Goal: Use online tool/utility

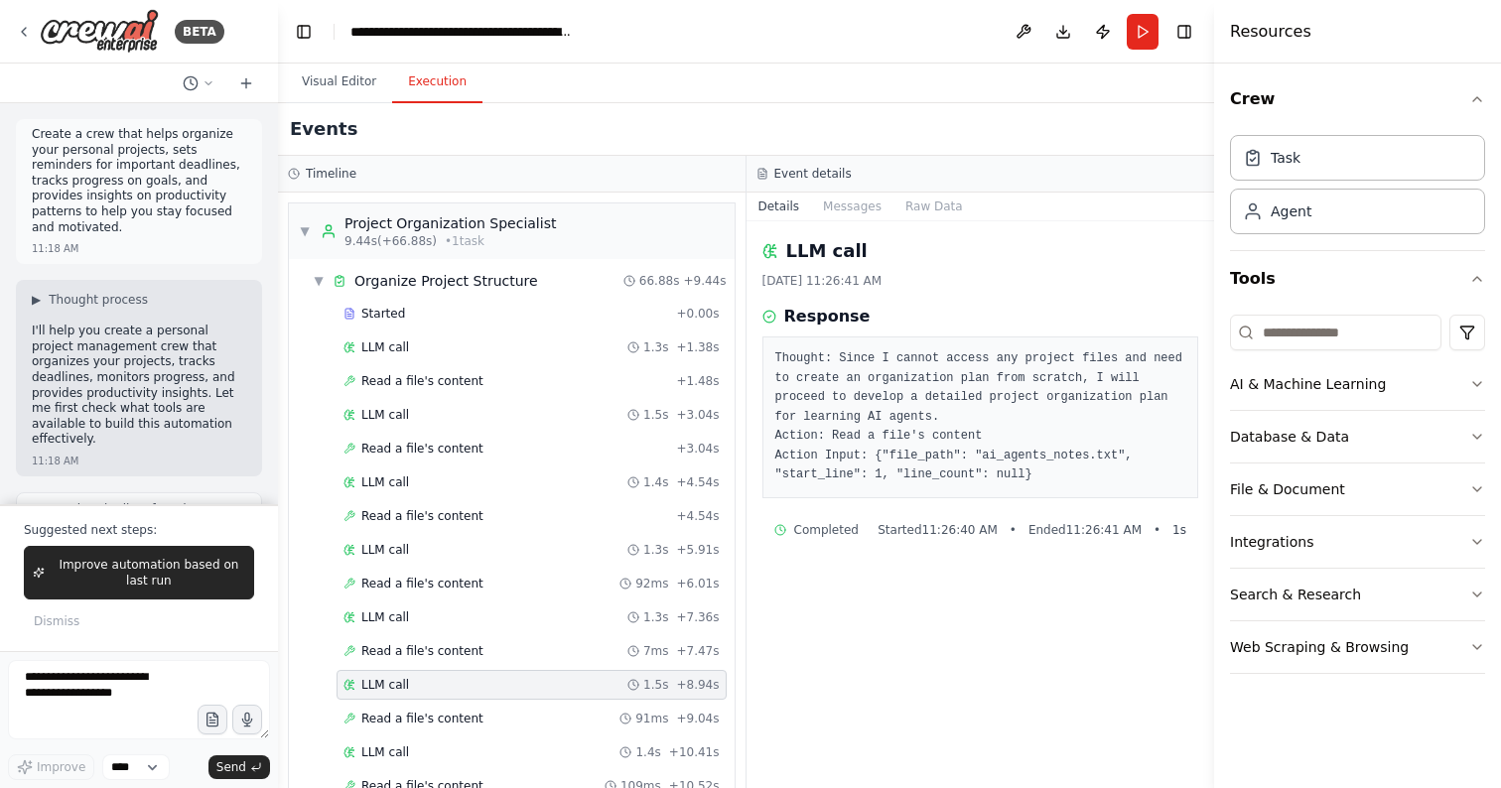
scroll to position [332, 0]
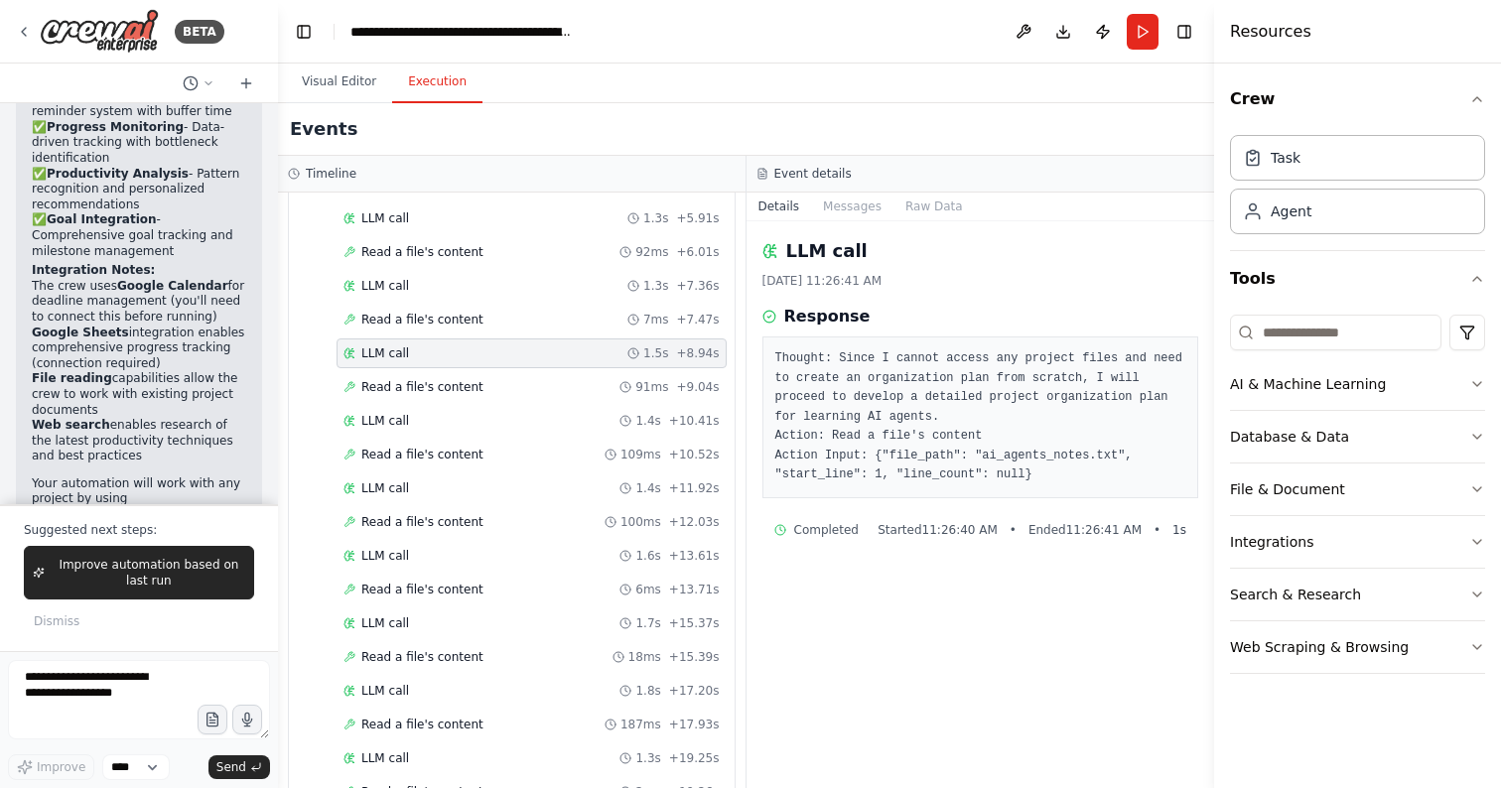
click at [101, 526] on p "Suggested next steps:" at bounding box center [139, 530] width 230 height 16
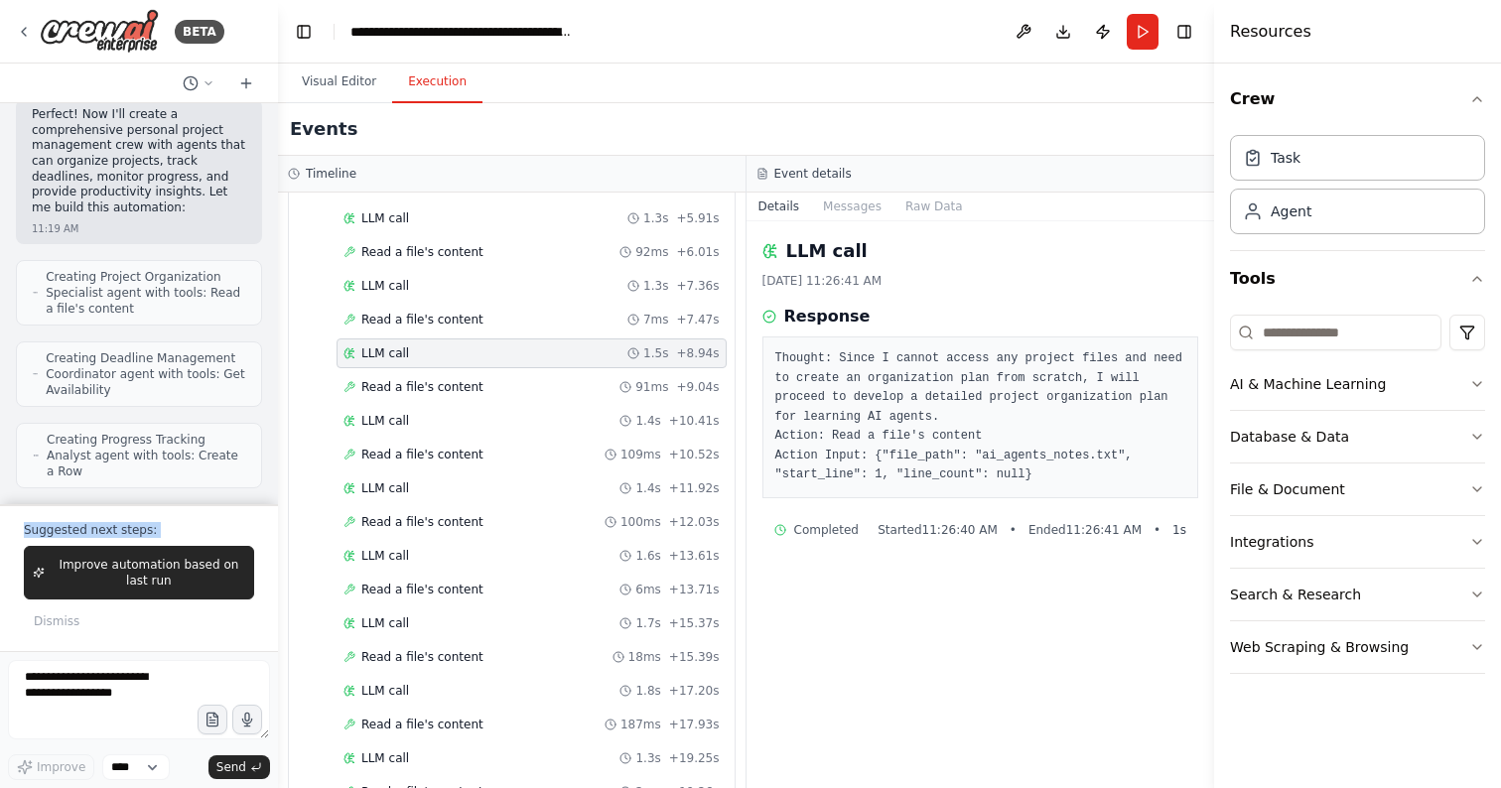
scroll to position [0, 0]
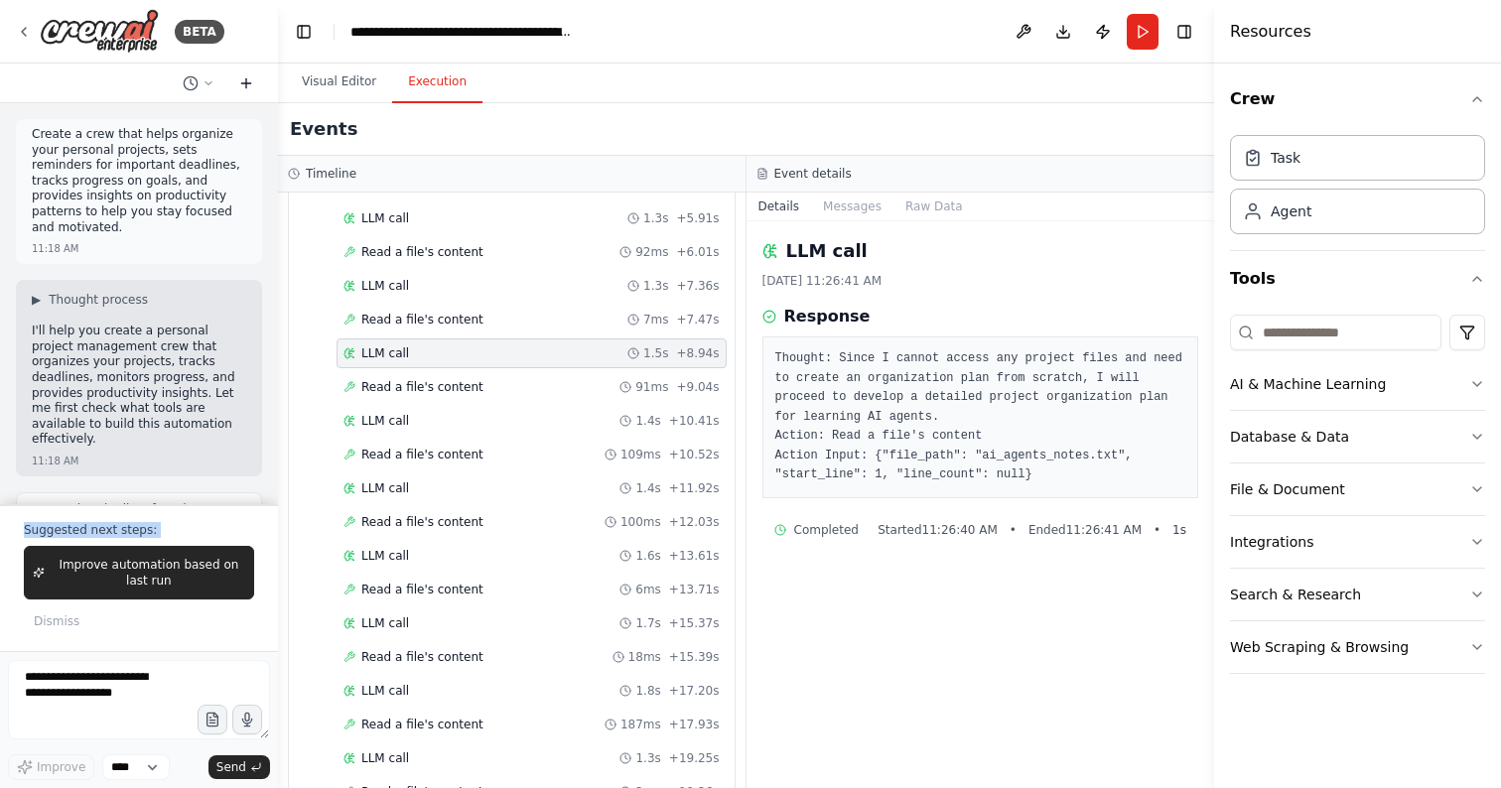
click at [250, 71] on button at bounding box center [246, 83] width 32 height 24
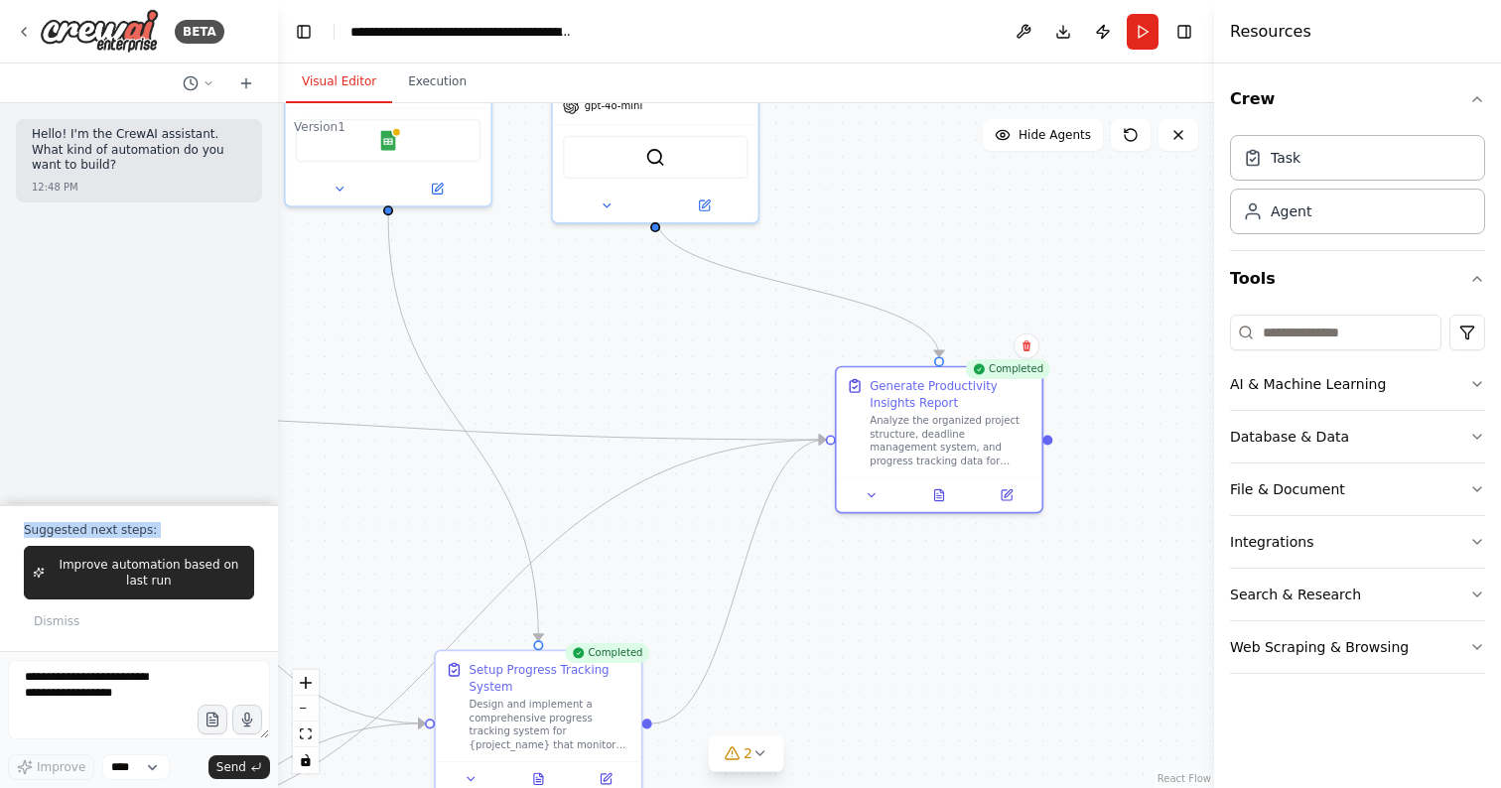
click at [335, 67] on button "Visual Editor" at bounding box center [339, 83] width 106 height 42
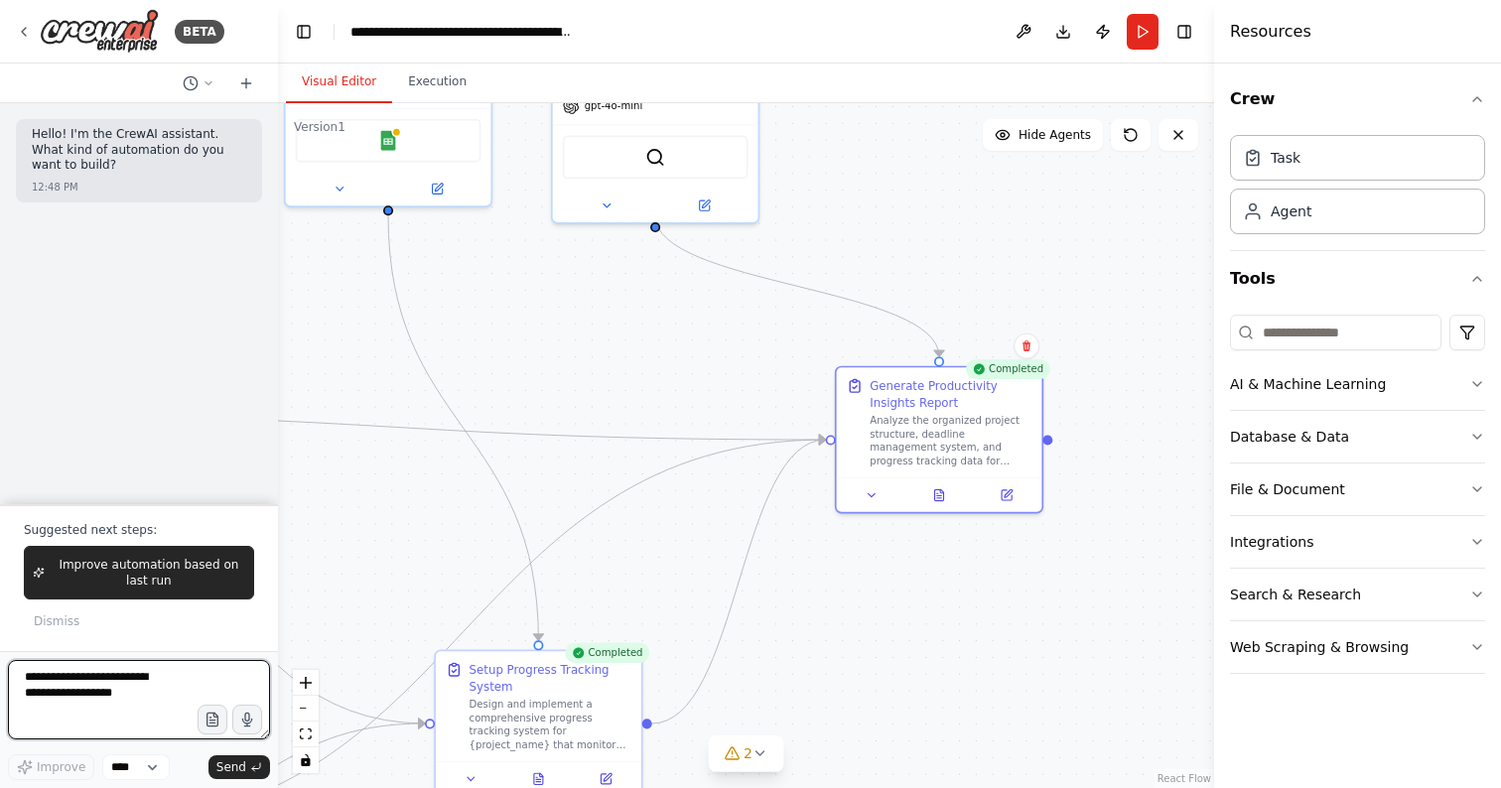
click at [93, 709] on textarea at bounding box center [139, 699] width 262 height 79
type textarea "**********"
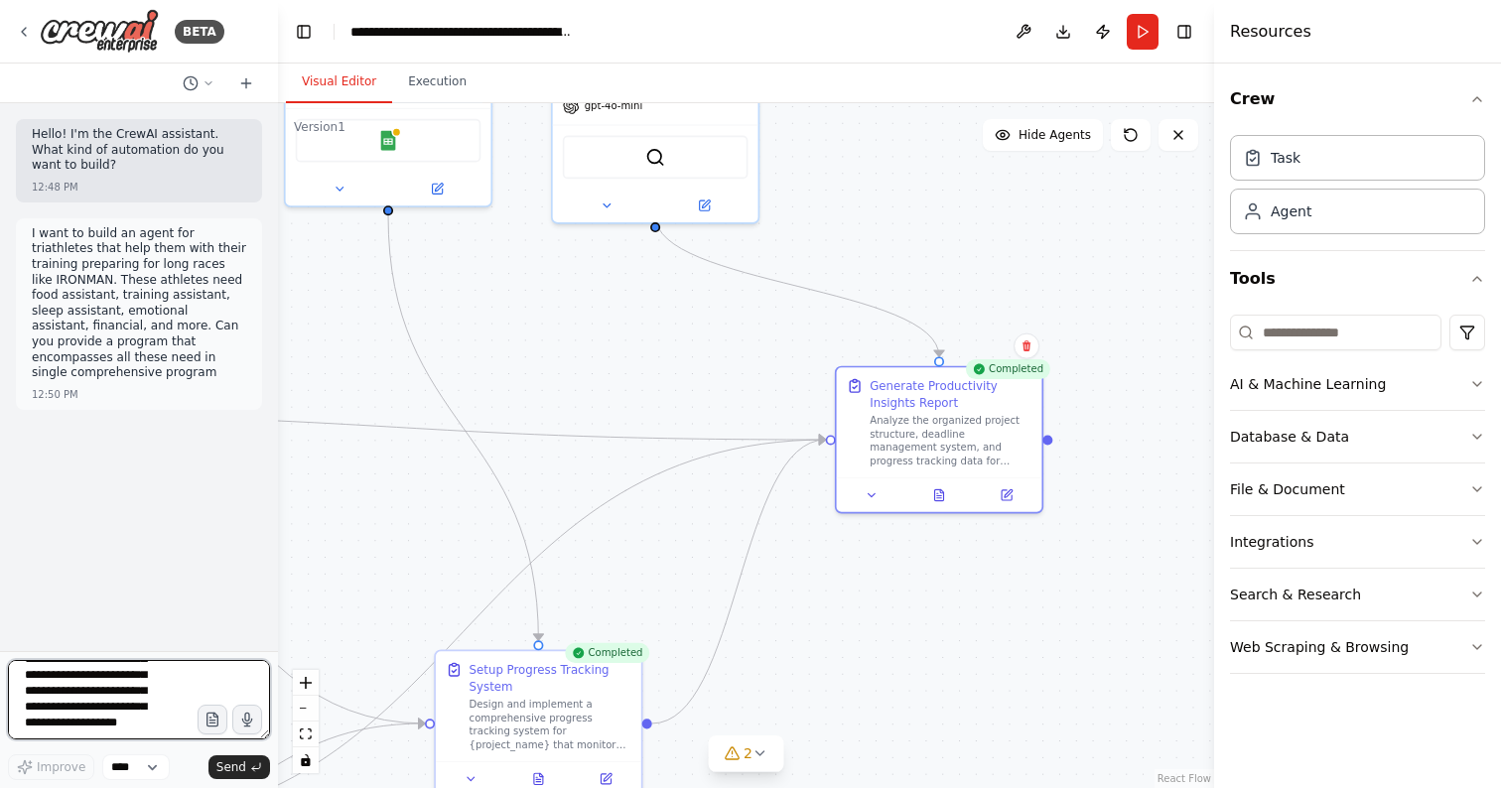
scroll to position [0, 0]
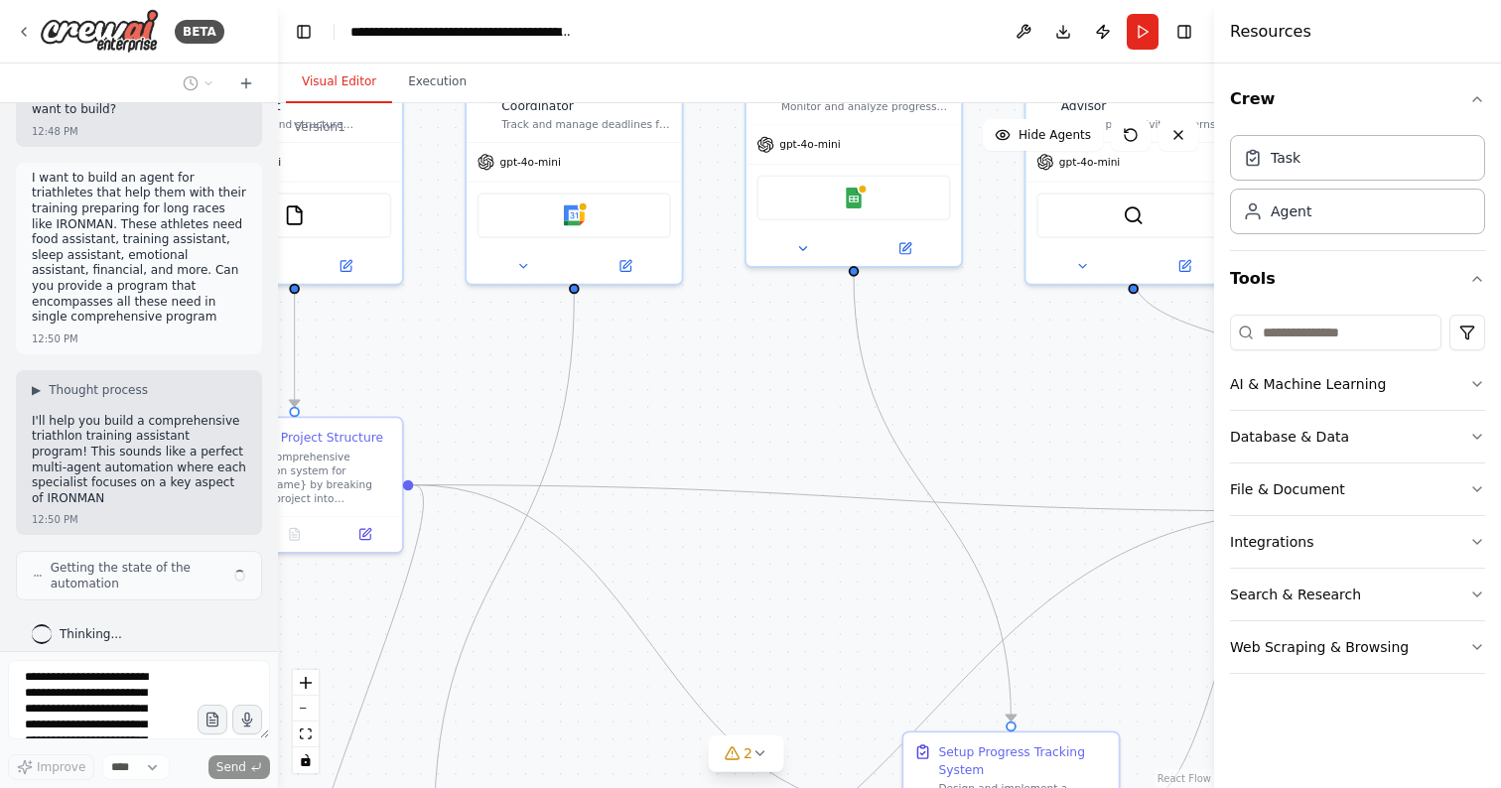
drag, startPoint x: 325, startPoint y: 359, endPoint x: 798, endPoint y: 430, distance: 478.7
click at [798, 430] on div ".deletable-edge-delete-btn { width: 20px; height: 20px; border: 0px solid #ffff…" at bounding box center [746, 445] width 936 height 685
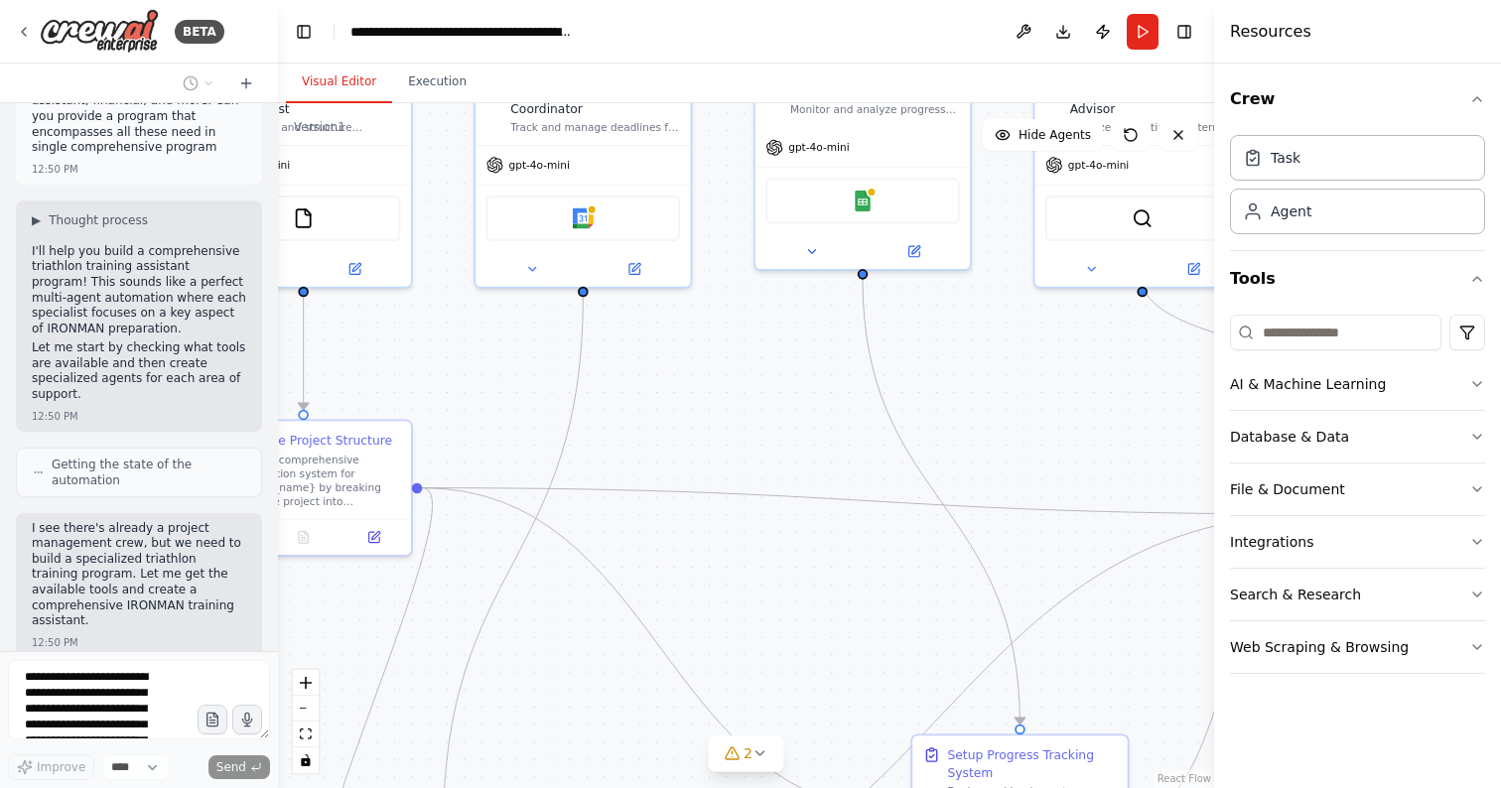
scroll to position [194, 0]
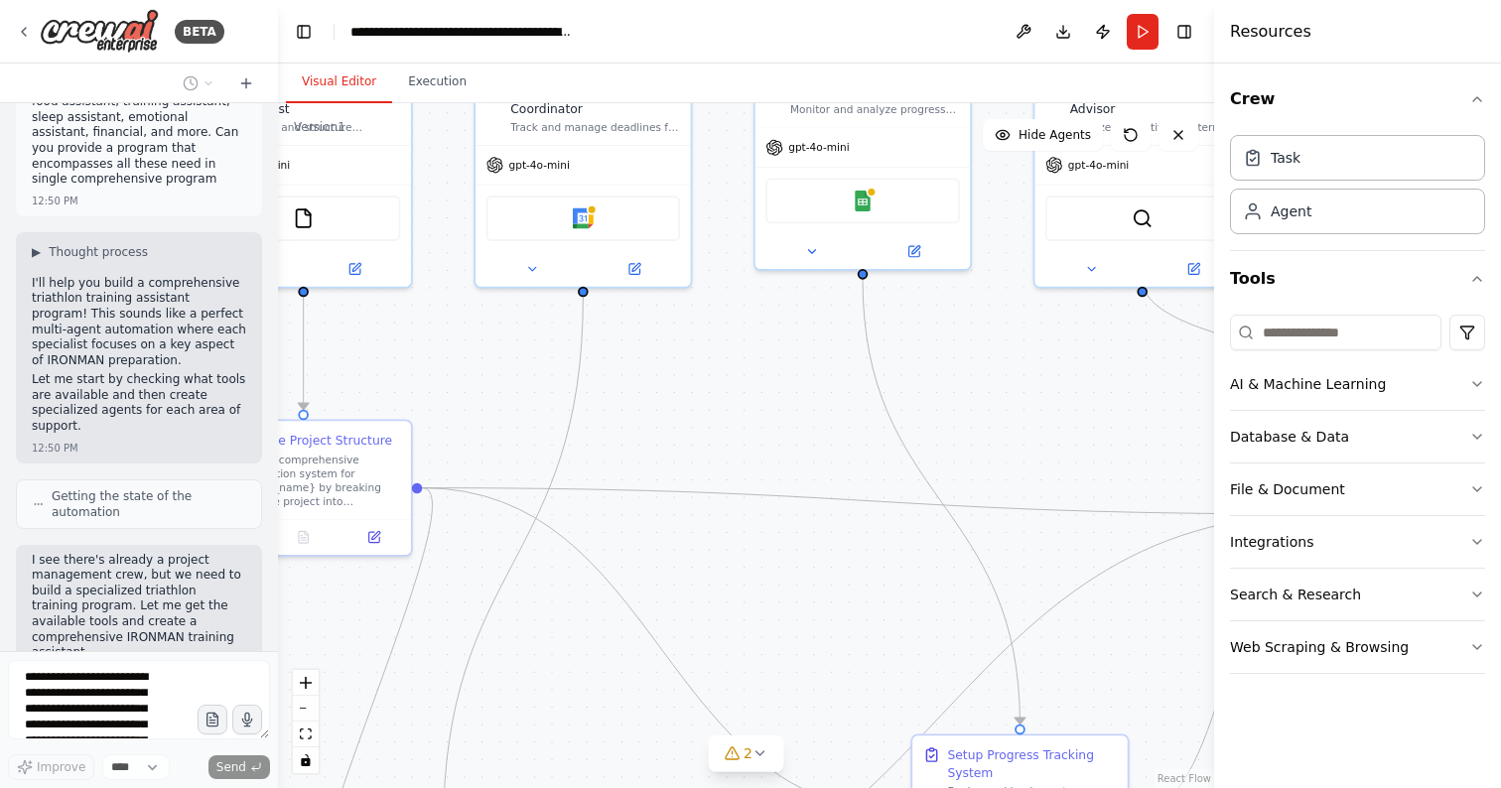
click at [81, 326] on p "I'll help you build a comprehensive triathlon training assistant program! This …" at bounding box center [139, 322] width 214 height 93
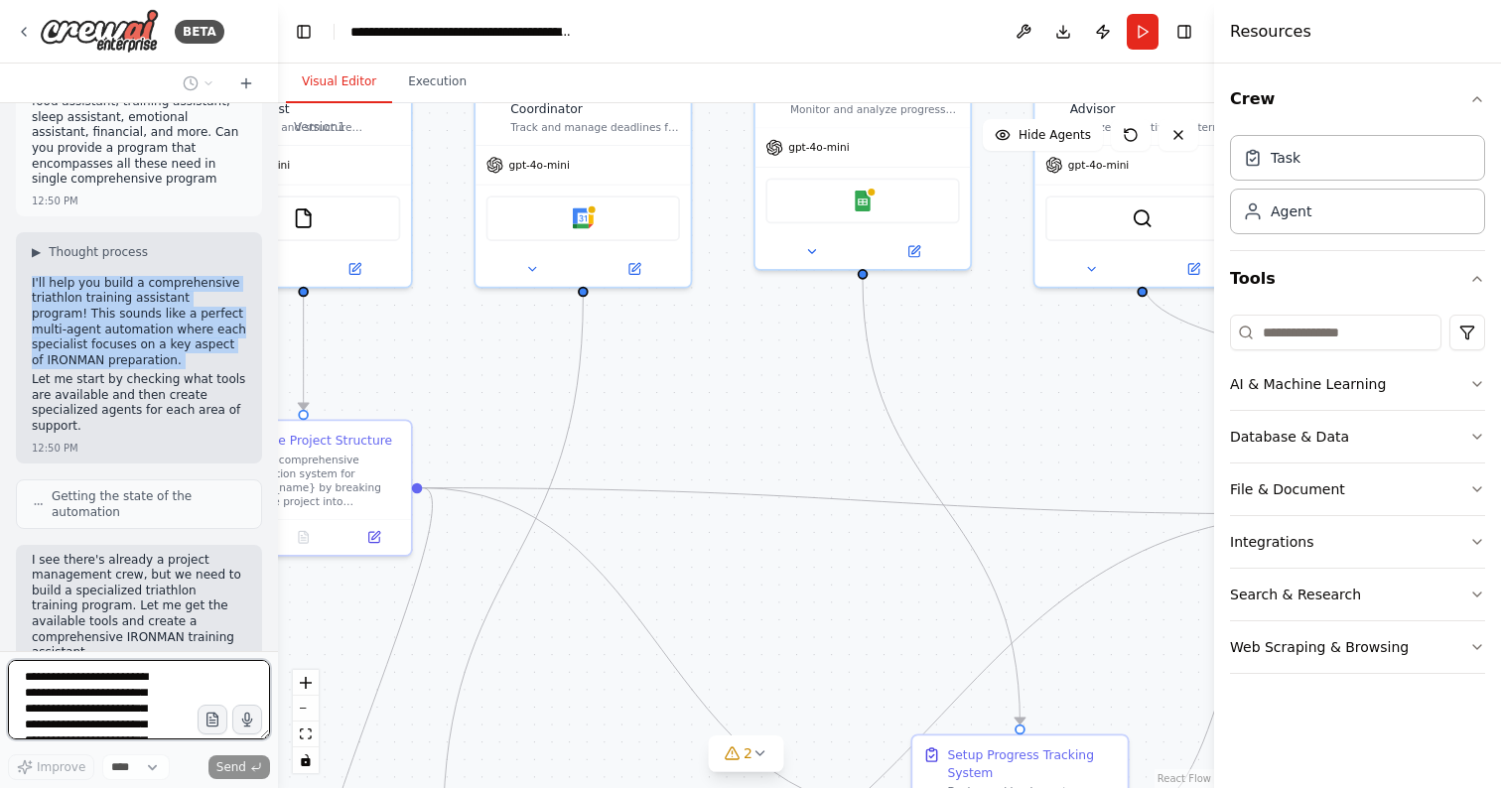
click at [81, 326] on div "Hello! I'm the CrewAI assistant. What kind of automation do you want to build? …" at bounding box center [139, 377] width 278 height 548
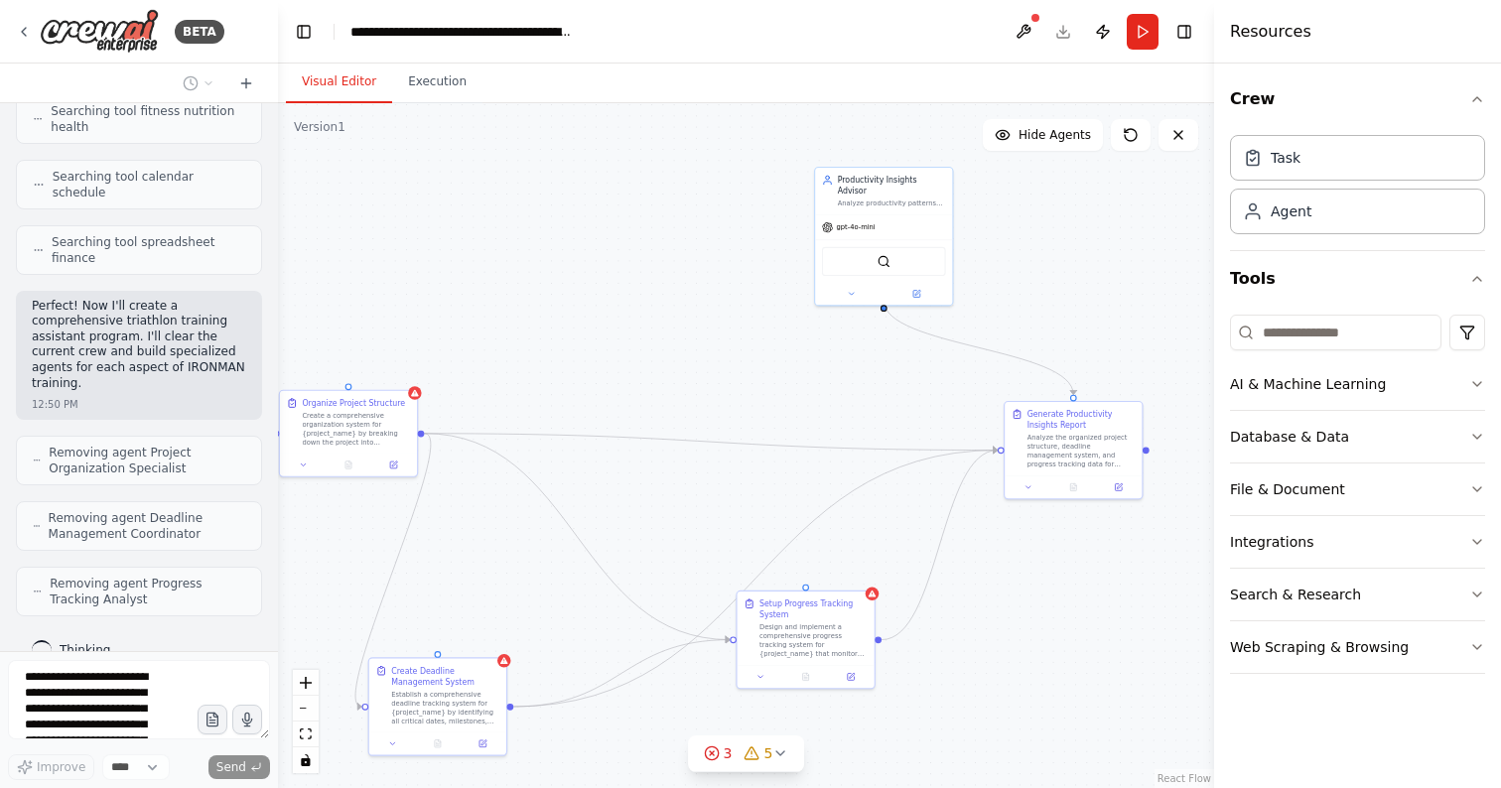
scroll to position [1035, 0]
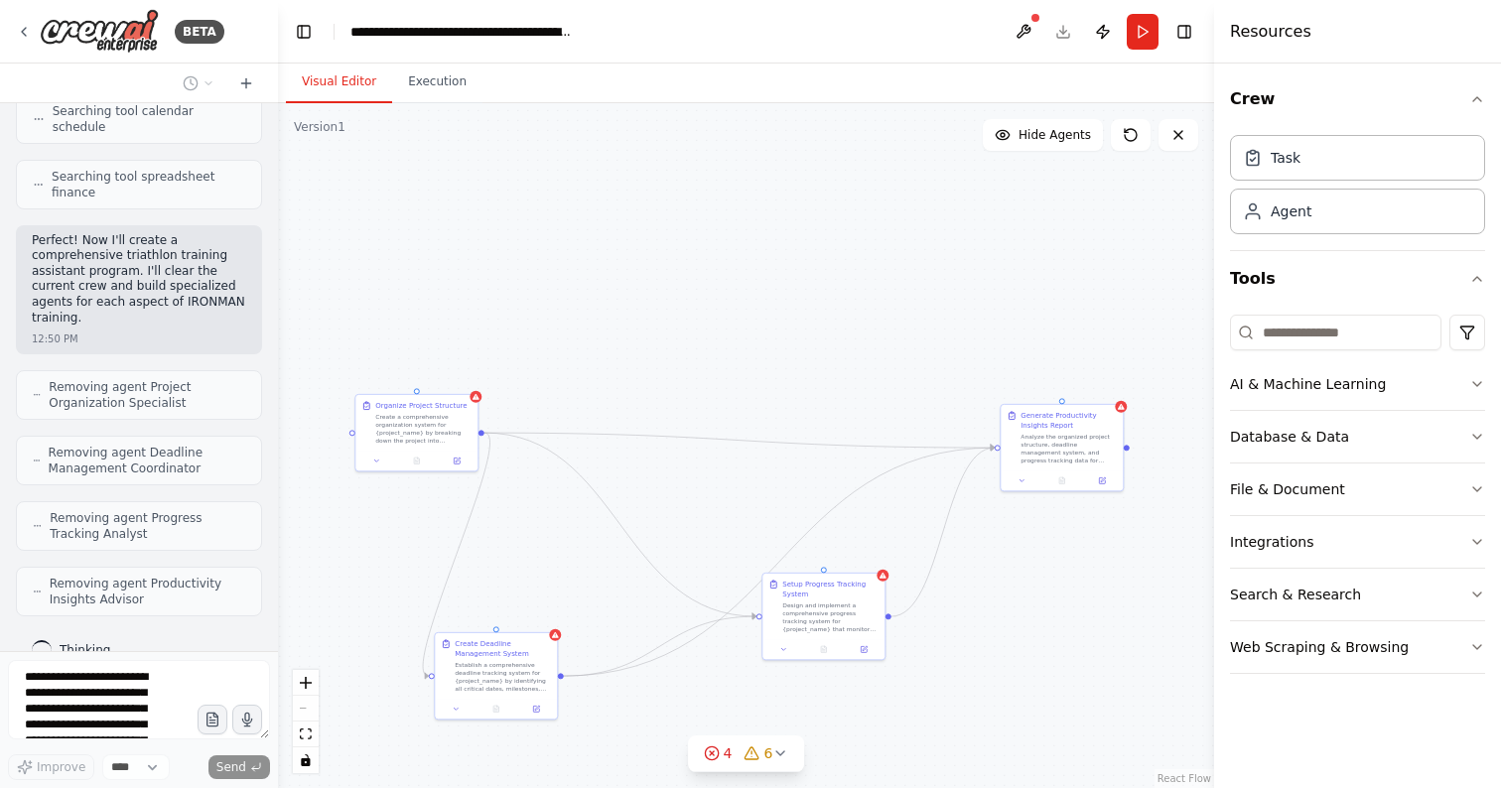
drag, startPoint x: 434, startPoint y: 285, endPoint x: 492, endPoint y: 294, distance: 59.2
click at [492, 294] on div ".deletable-edge-delete-btn { width: 20px; height: 20px; border: 0px solid #ffff…" at bounding box center [746, 445] width 936 height 685
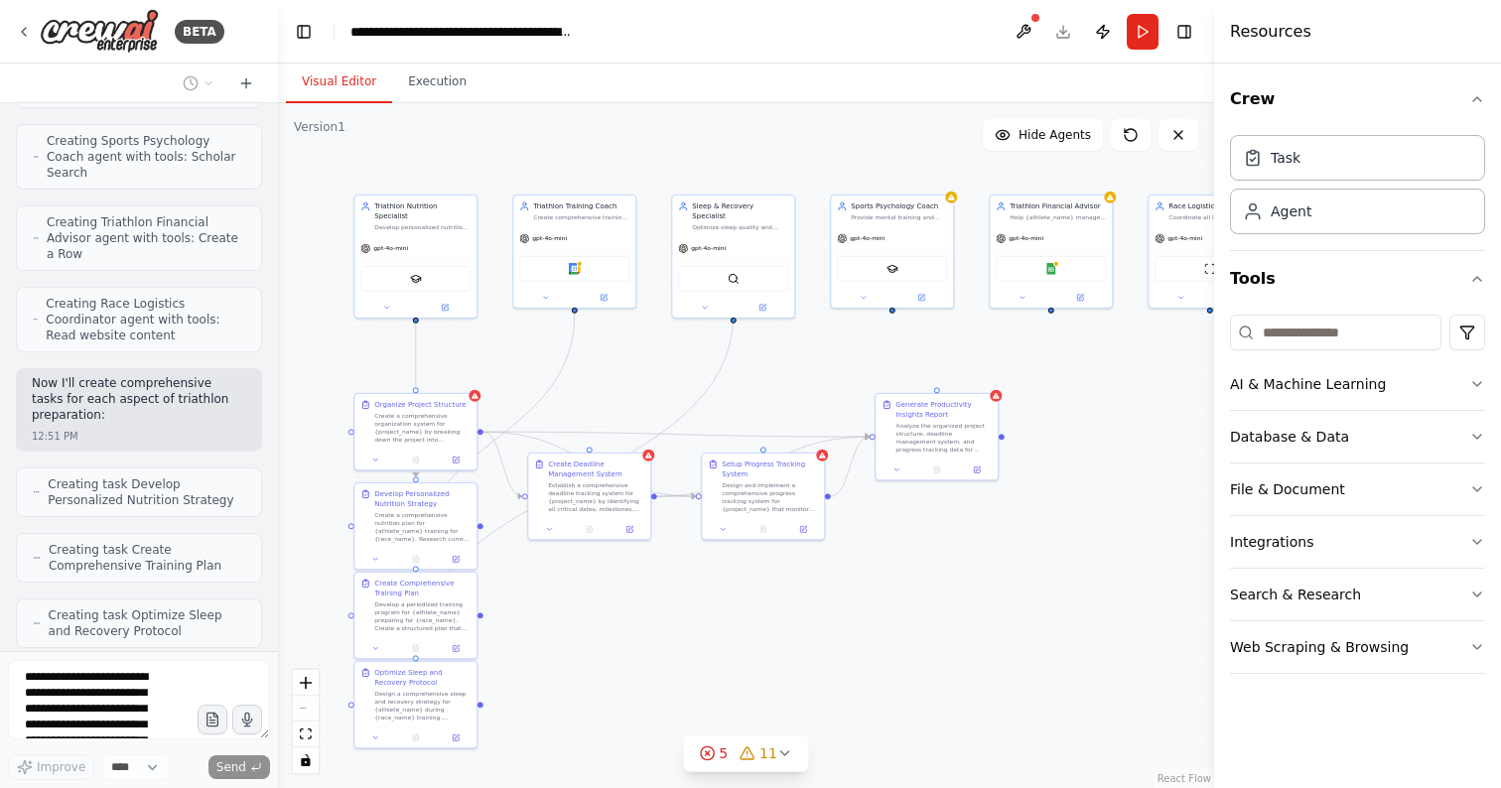
scroll to position [1936, 0]
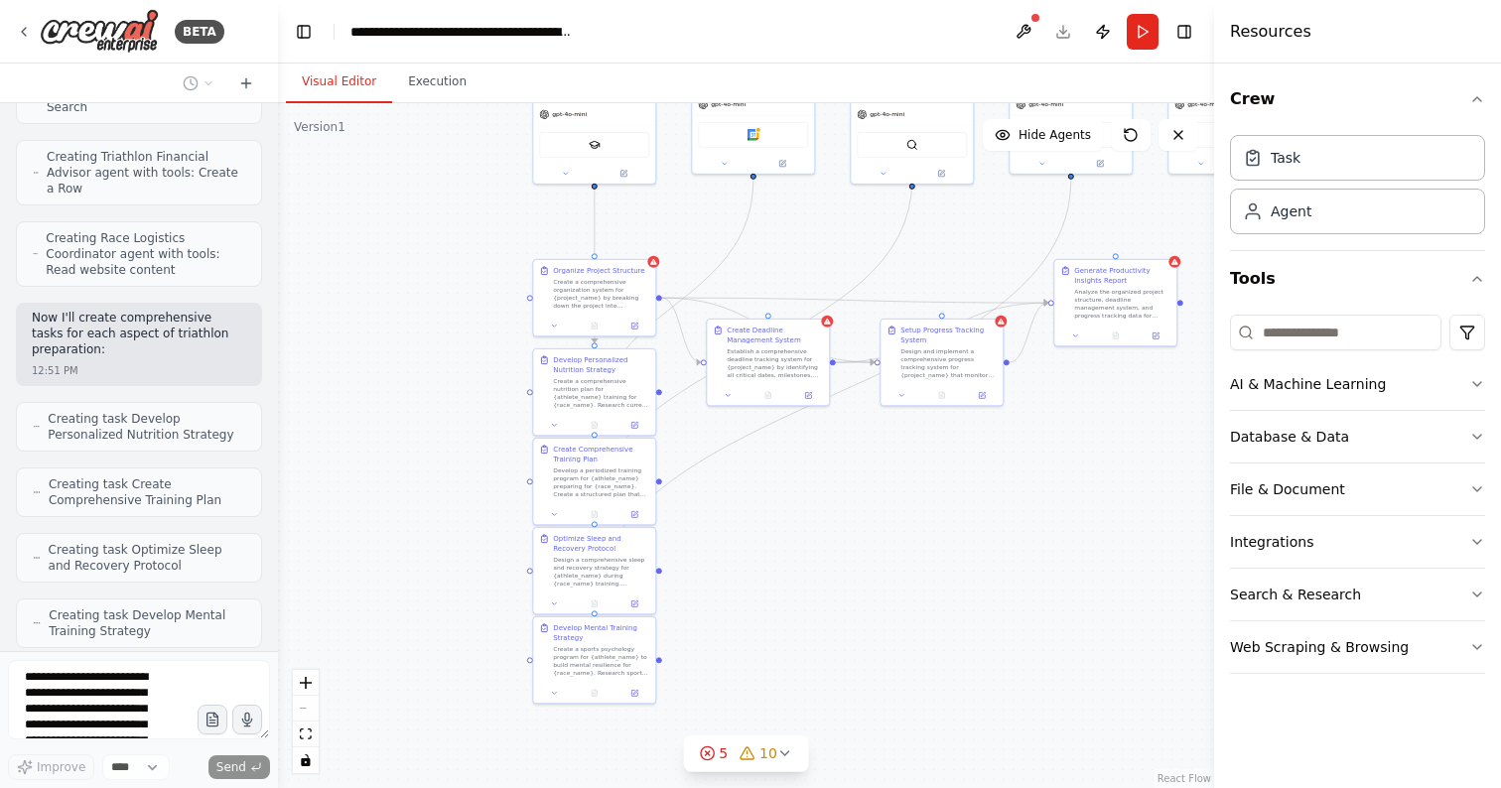
drag, startPoint x: 769, startPoint y: 672, endPoint x: 948, endPoint y: 538, distance: 223.3
click at [948, 538] on div ".deletable-edge-delete-btn { width: 20px; height: 20px; border: 0px solid #ffff…" at bounding box center [746, 445] width 936 height 685
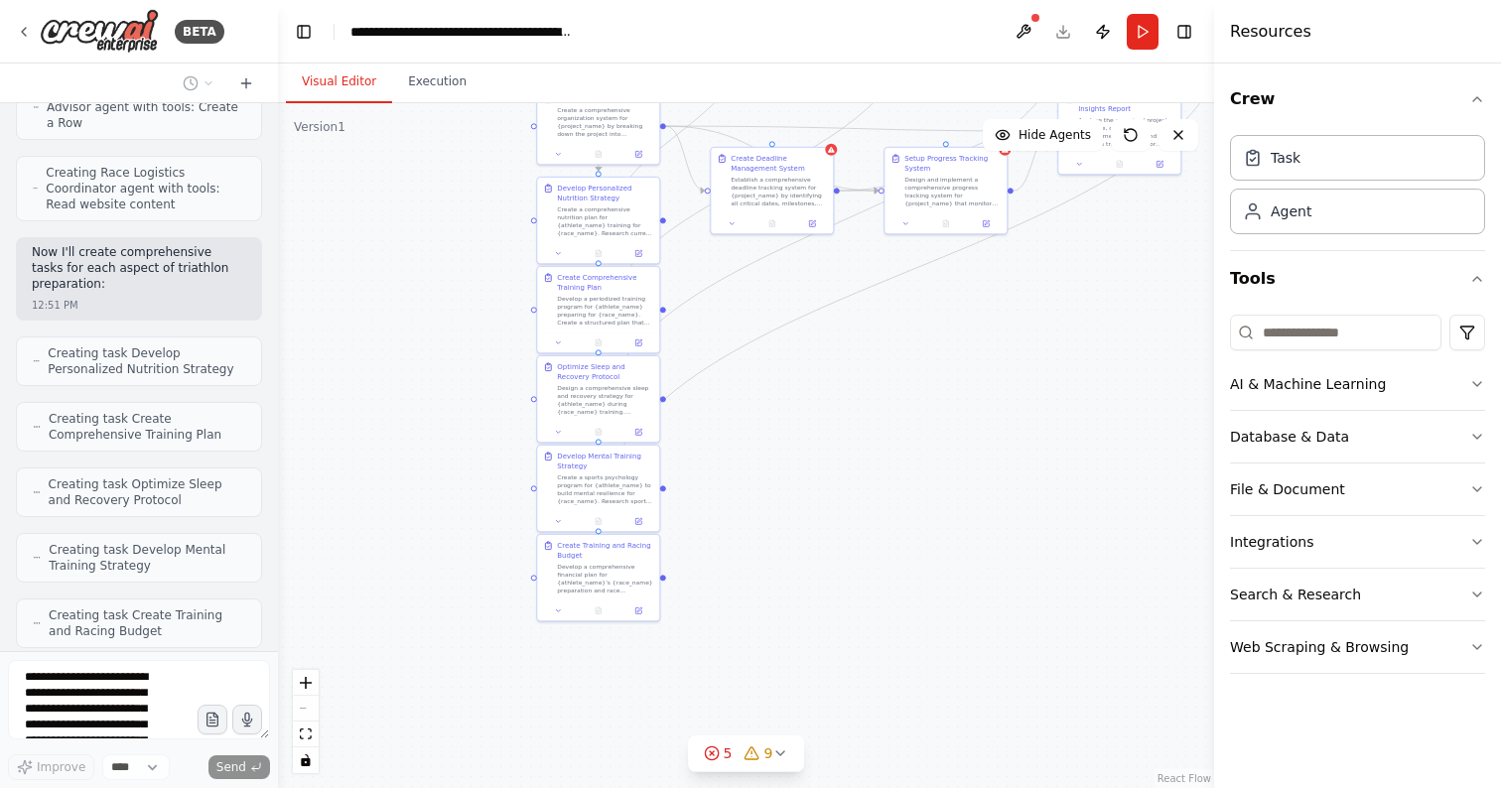
drag, startPoint x: 799, startPoint y: 692, endPoint x: 803, endPoint y: 520, distance: 171.8
click at [803, 520] on div ".deletable-edge-delete-btn { width: 20px; height: 20px; border: 0px solid #ffff…" at bounding box center [746, 445] width 936 height 685
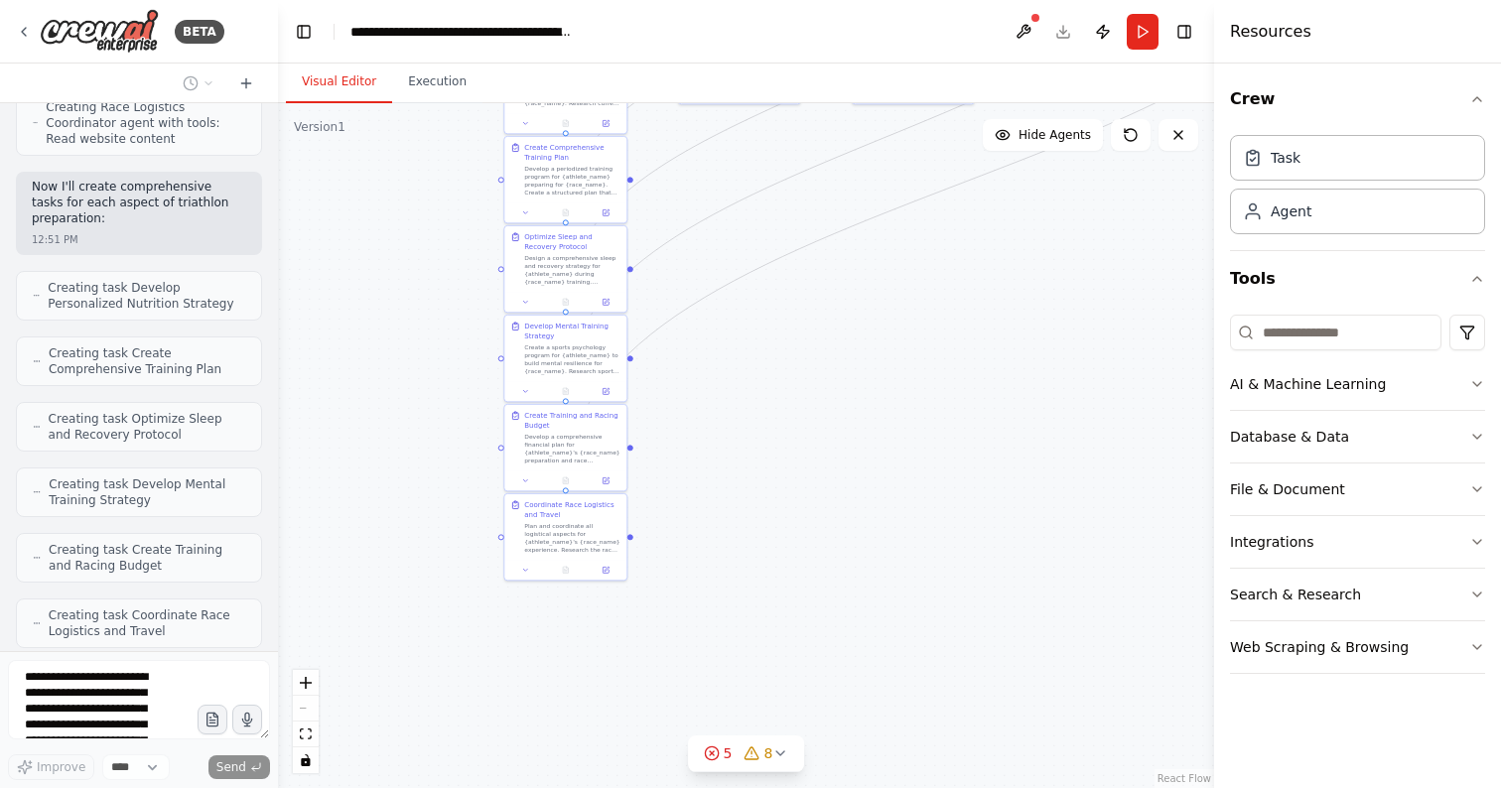
drag, startPoint x: 787, startPoint y: 648, endPoint x: 752, endPoint y: 516, distance: 136.5
click at [753, 516] on div ".deletable-edge-delete-btn { width: 20px; height: 20px; border: 0px solid #ffff…" at bounding box center [746, 445] width 936 height 685
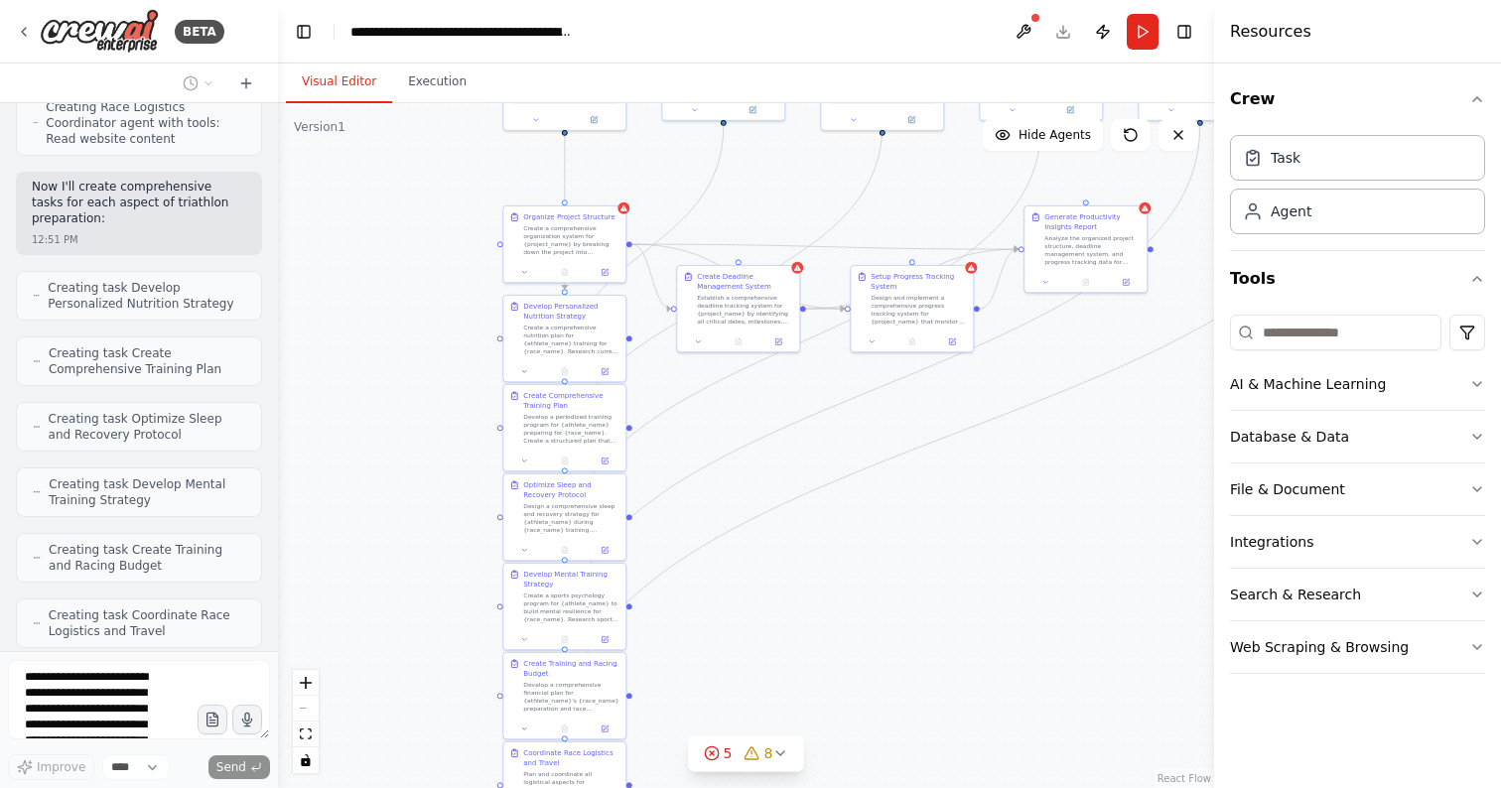
drag, startPoint x: 754, startPoint y: 513, endPoint x: 752, endPoint y: 850, distance: 336.5
click at [752, 787] on html "BETA Hello! I'm the CrewAI assistant. What kind of automation do you want to bu…" at bounding box center [750, 394] width 1501 height 788
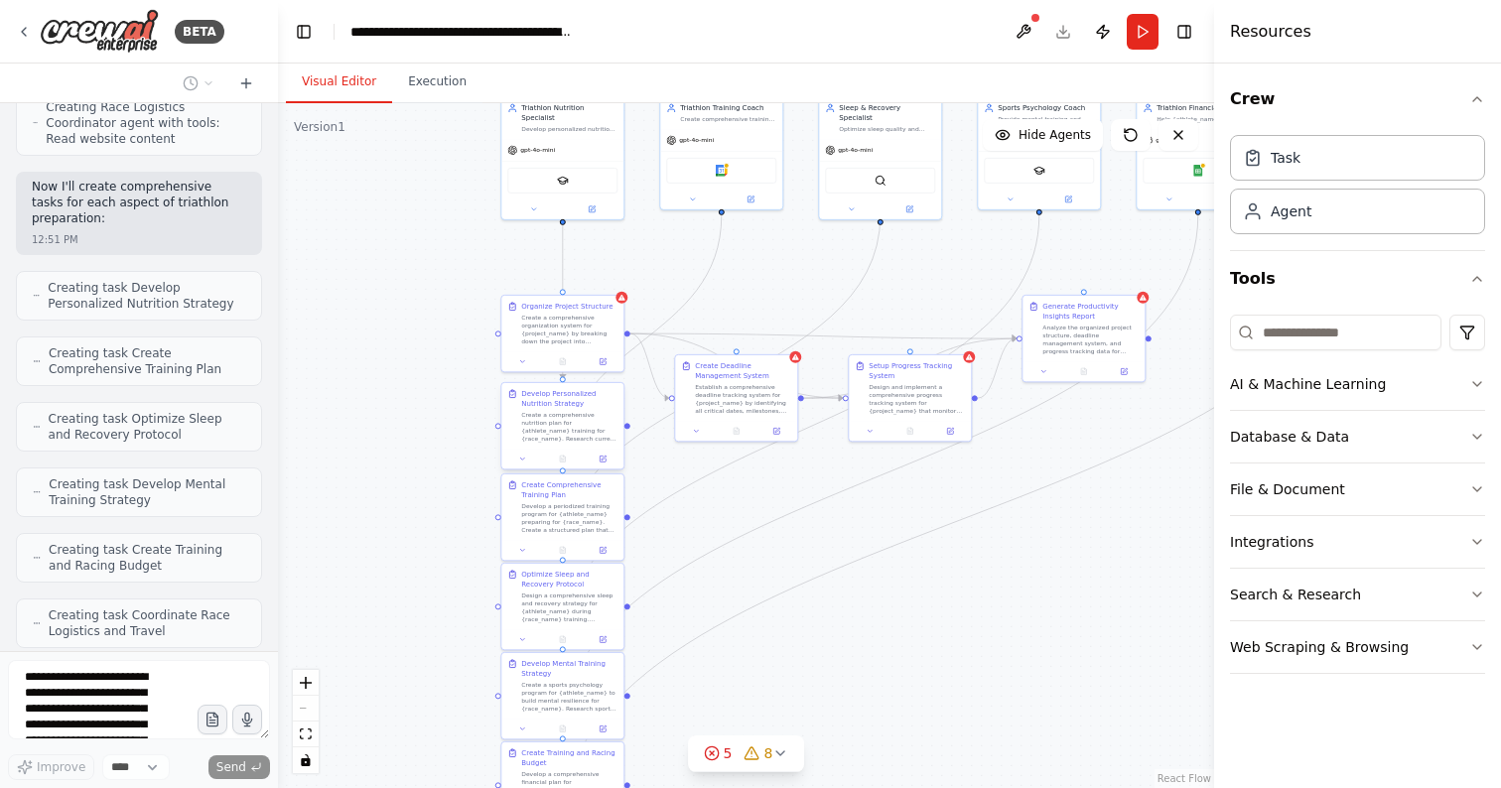
click at [556, 432] on div "Create a comprehensive nutrition plan for {athlete_name} training for {race_nam…" at bounding box center [569, 427] width 96 height 32
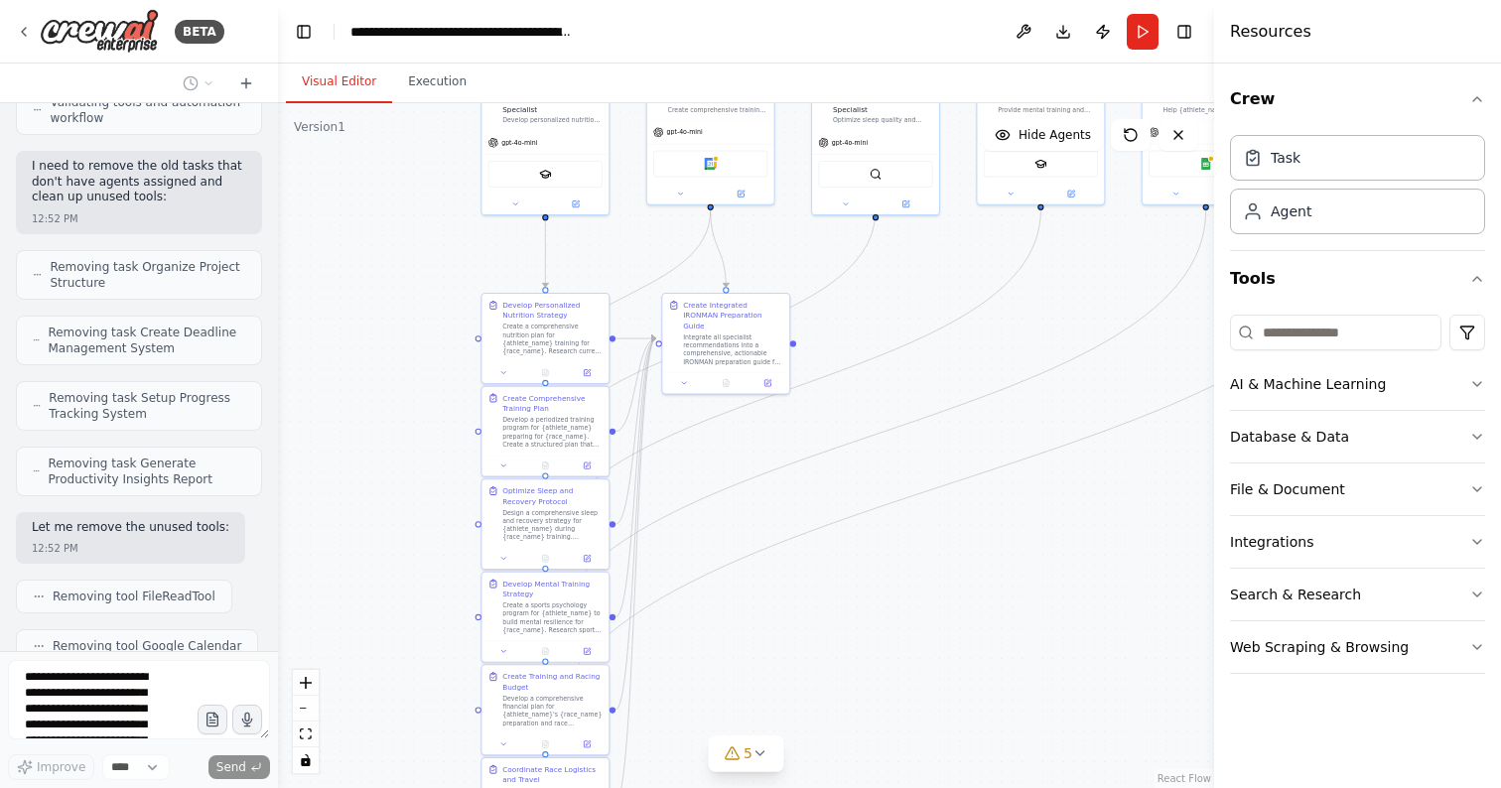
scroll to position [2944, 0]
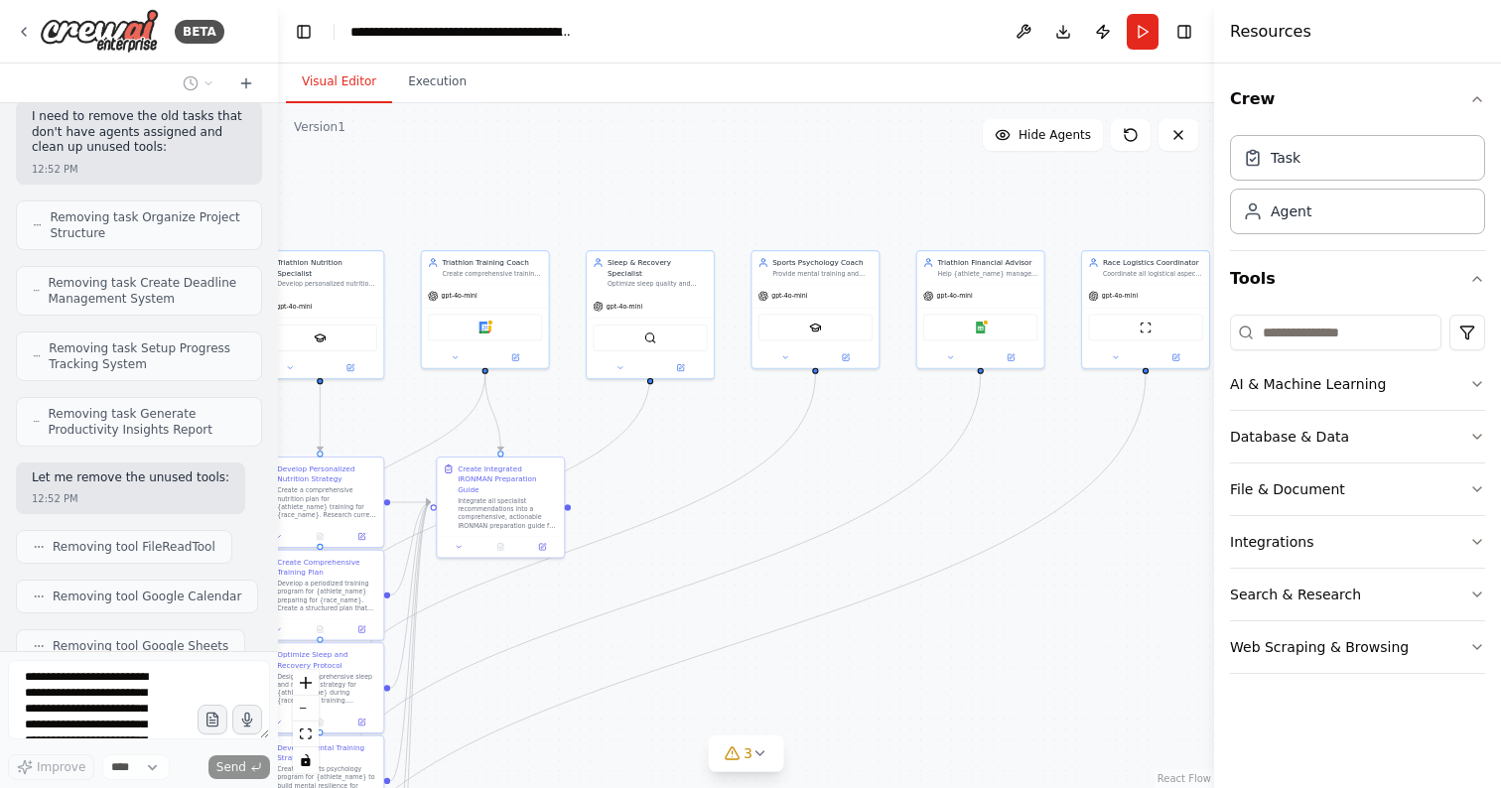
drag, startPoint x: 1032, startPoint y: 319, endPoint x: 807, endPoint y: 482, distance: 278.5
click at [807, 482] on div ".deletable-edge-delete-btn { width: 20px; height: 20px; border: 0px solid #ffff…" at bounding box center [746, 445] width 936 height 685
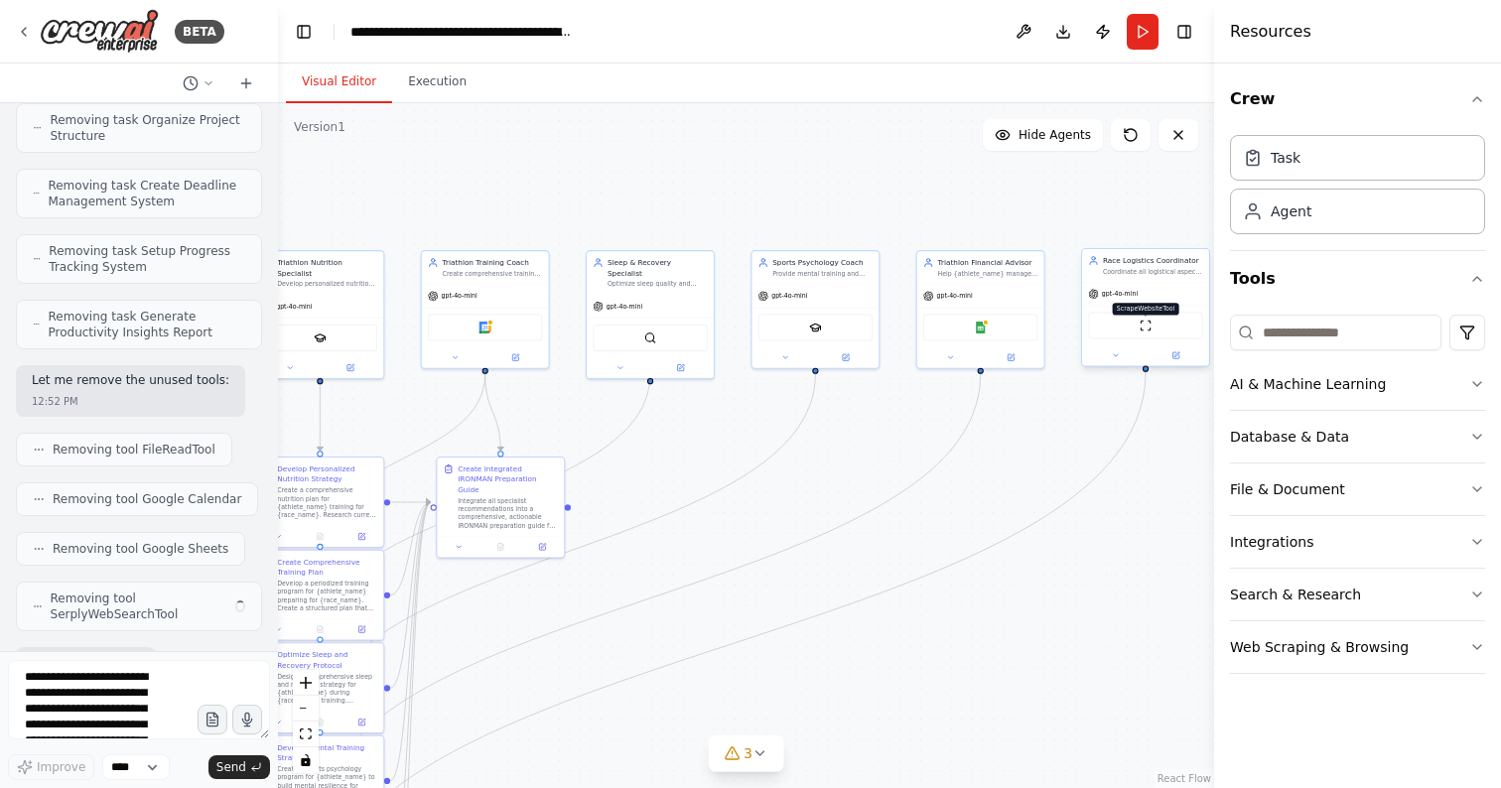
click at [1147, 331] on img at bounding box center [1145, 326] width 12 height 12
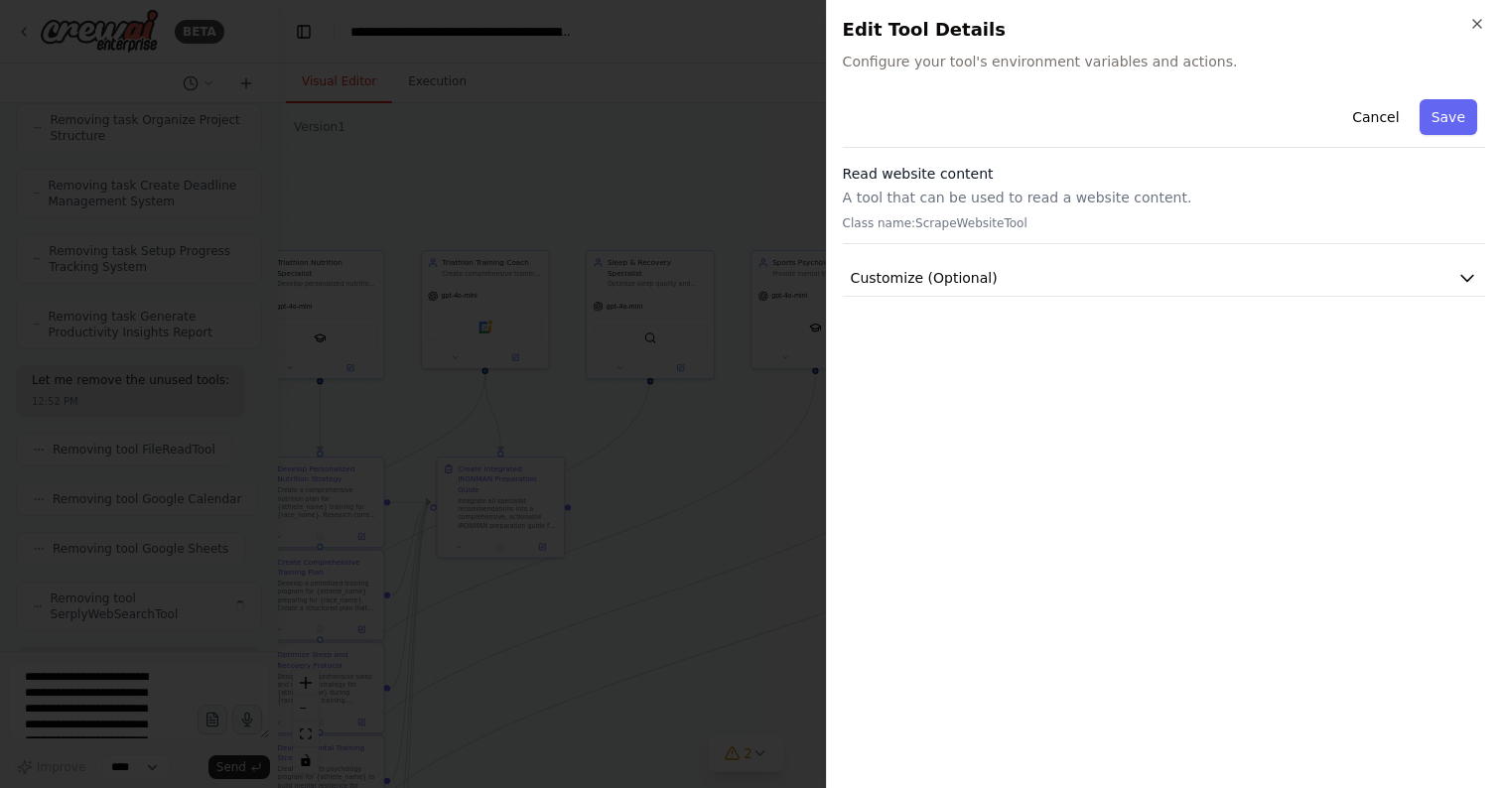
scroll to position [3057, 0]
click at [1476, 20] on icon "button" at bounding box center [1477, 24] width 16 height 16
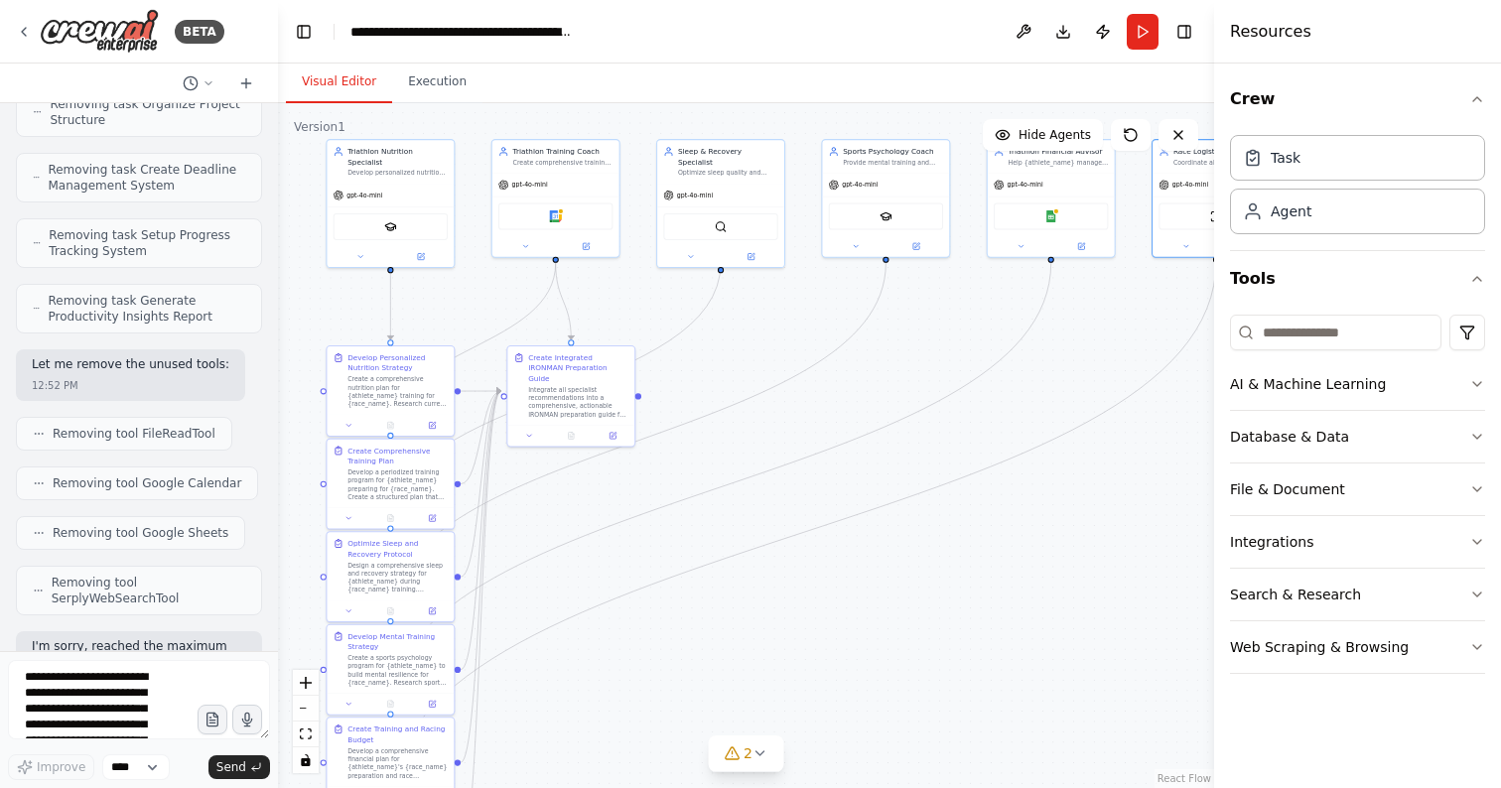
drag, startPoint x: 662, startPoint y: 454, endPoint x: 733, endPoint y: 342, distance: 131.6
click at [733, 342] on div ".deletable-edge-delete-btn { width: 20px; height: 20px; border: 0px solid #ffff…" at bounding box center [746, 445] width 936 height 685
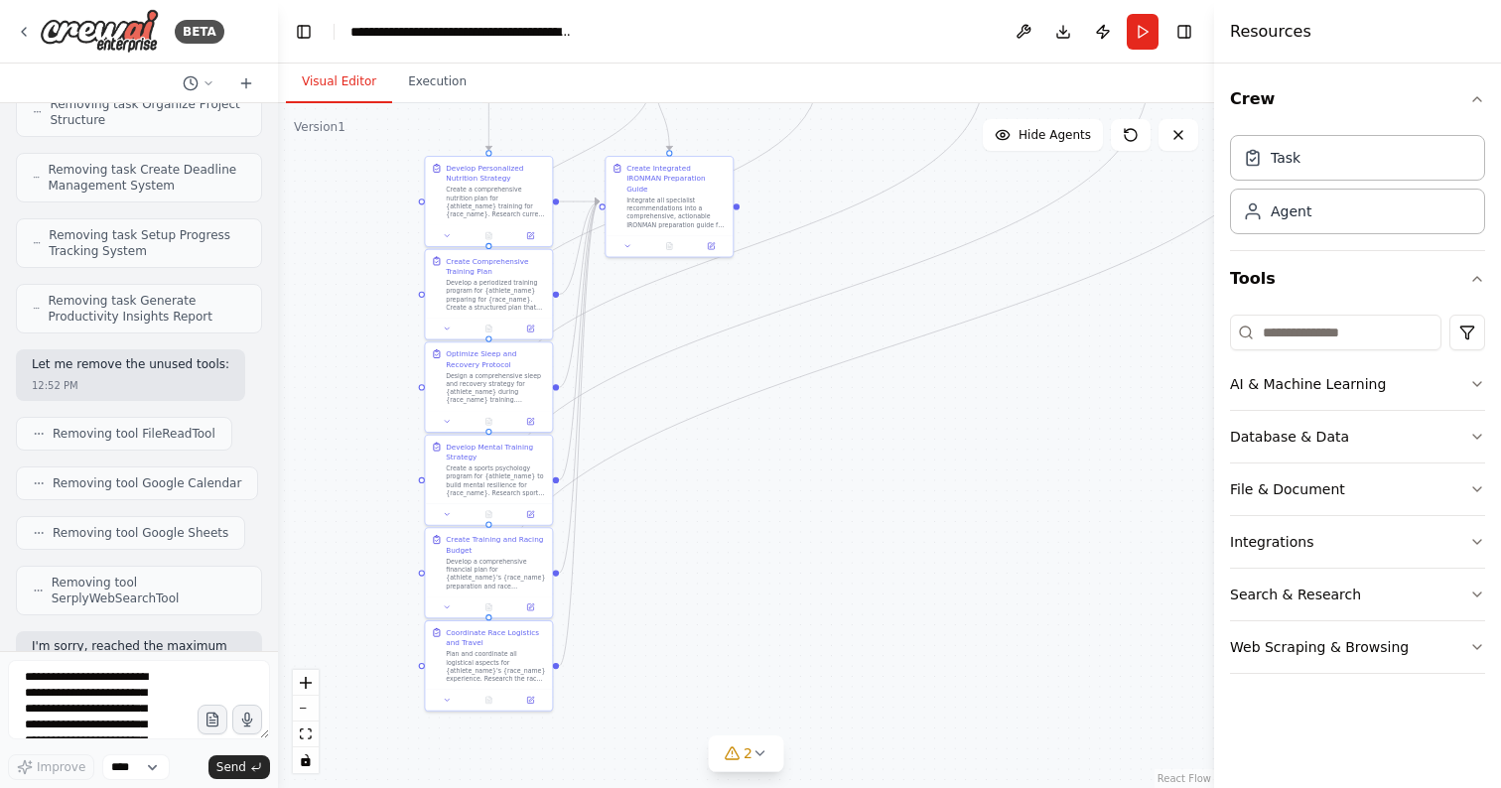
drag, startPoint x: 712, startPoint y: 690, endPoint x: 810, endPoint y: 500, distance: 213.5
click at [810, 500] on div ".deletable-edge-delete-btn { width: 20px; height: 20px; border: 0px solid #ffff…" at bounding box center [746, 445] width 936 height 685
click at [112, 682] on textarea "**********" at bounding box center [139, 699] width 262 height 79
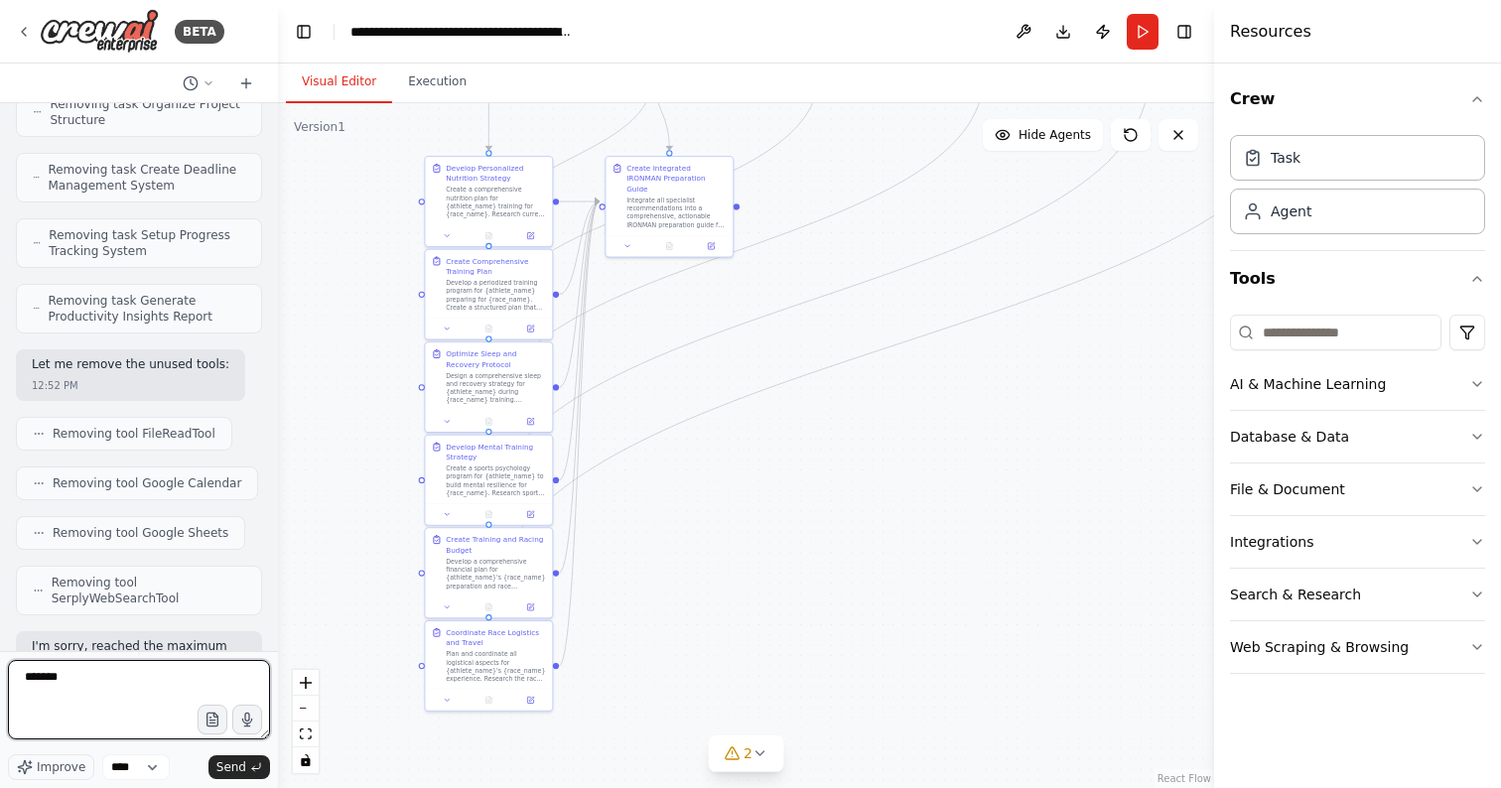
type textarea "********"
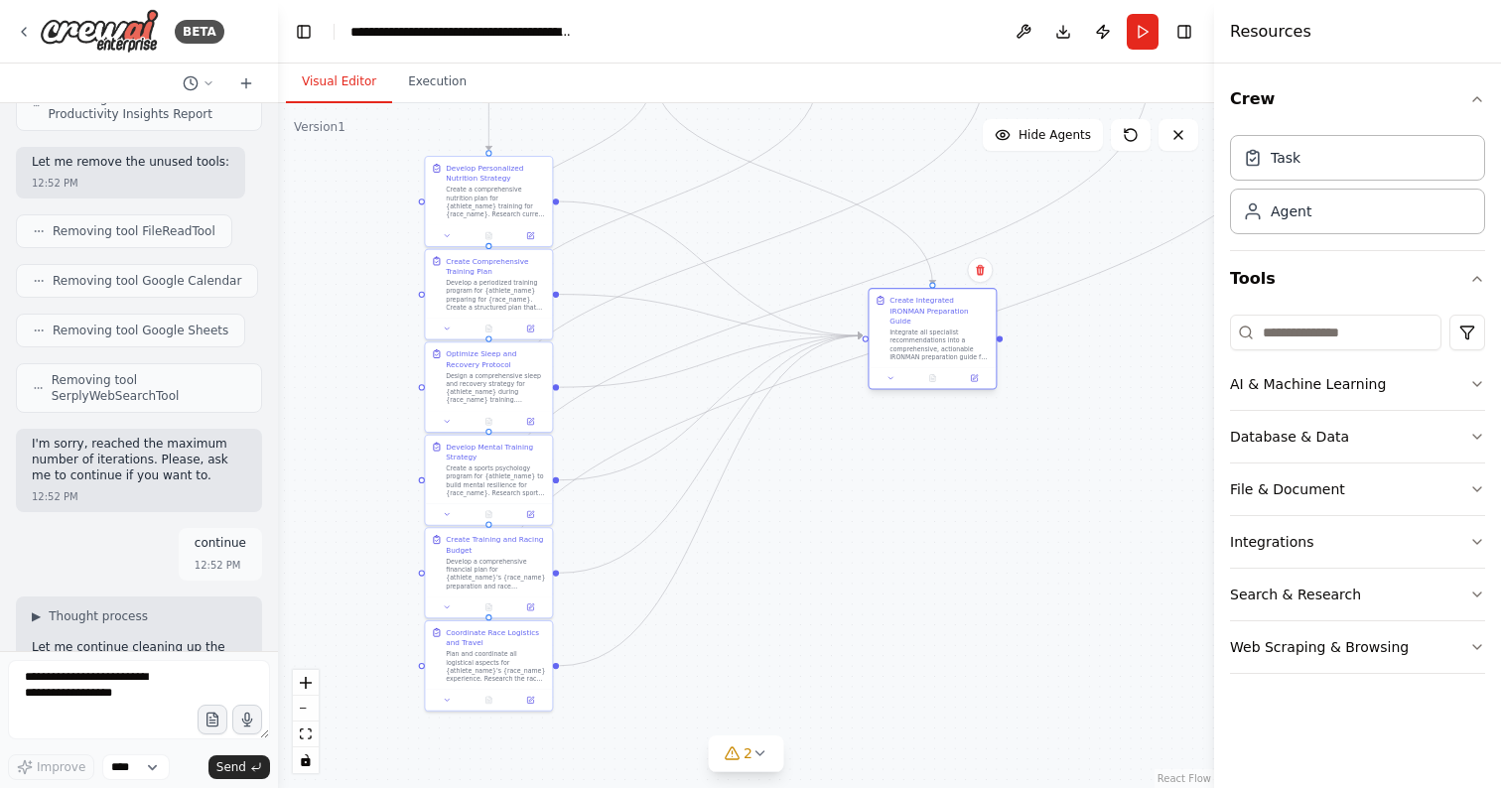
scroll to position [3328, 0]
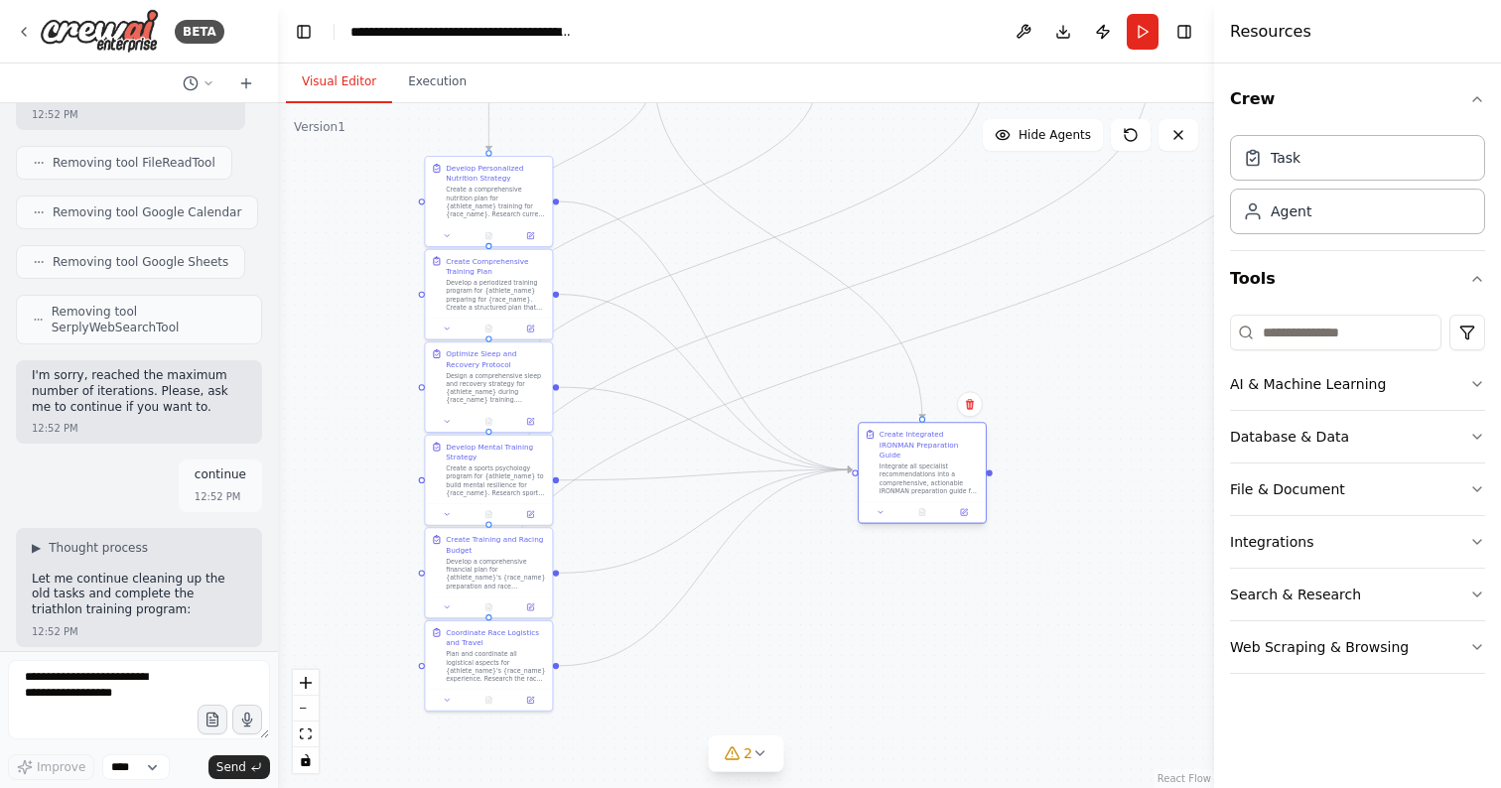
drag, startPoint x: 665, startPoint y: 204, endPoint x: 918, endPoint y: 476, distance: 371.5
click at [918, 476] on div "Integrate all specialist recommendations into a comprehensive, actionable IRONM…" at bounding box center [929, 479] width 100 height 33
drag, startPoint x: 918, startPoint y: 476, endPoint x: 889, endPoint y: 441, distance: 45.9
click at [889, 440] on div "Integrate all specialist recommendations into a comprehensive, actionable IRONM…" at bounding box center [899, 448] width 100 height 33
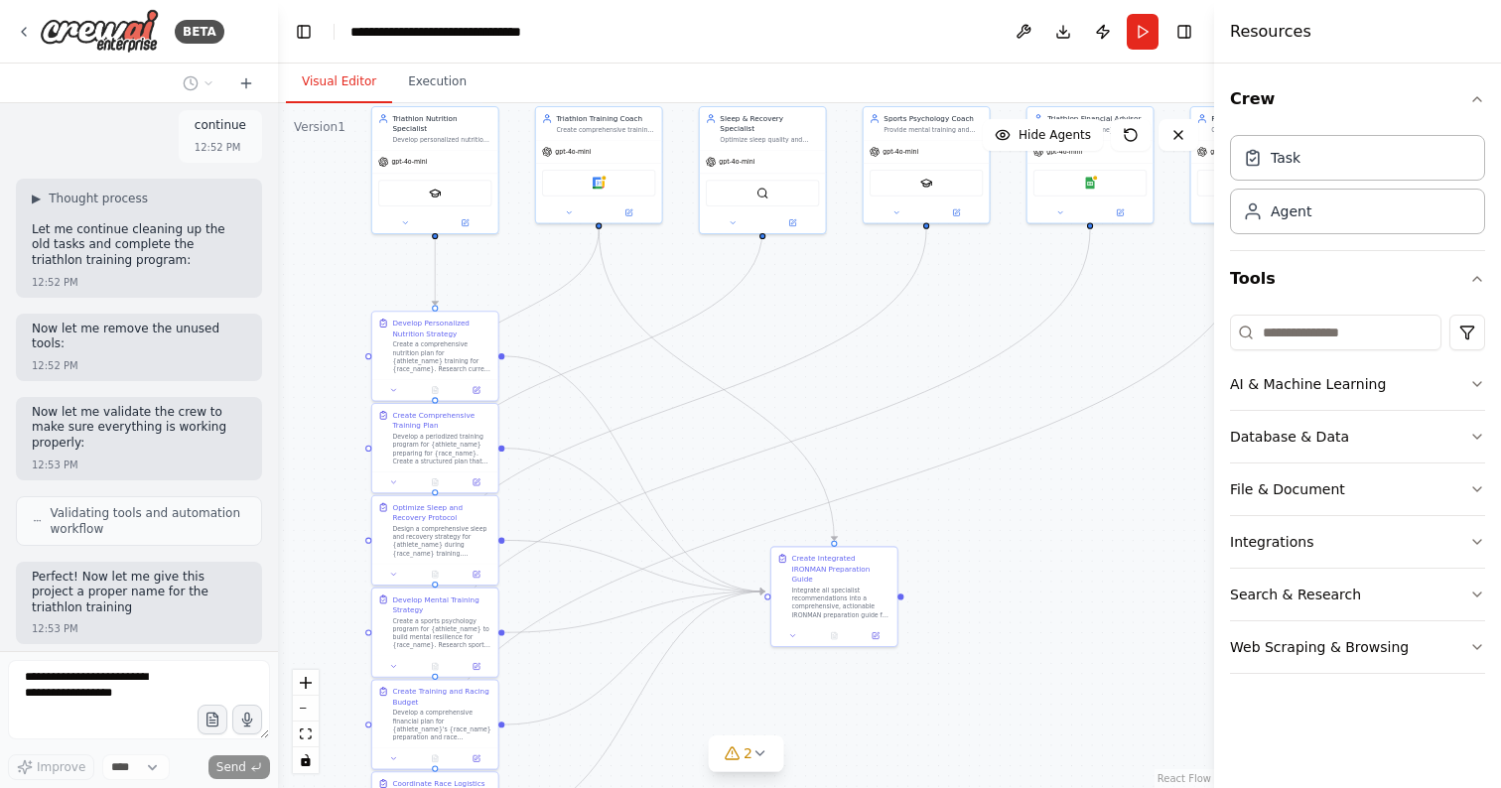
scroll to position [3693, 0]
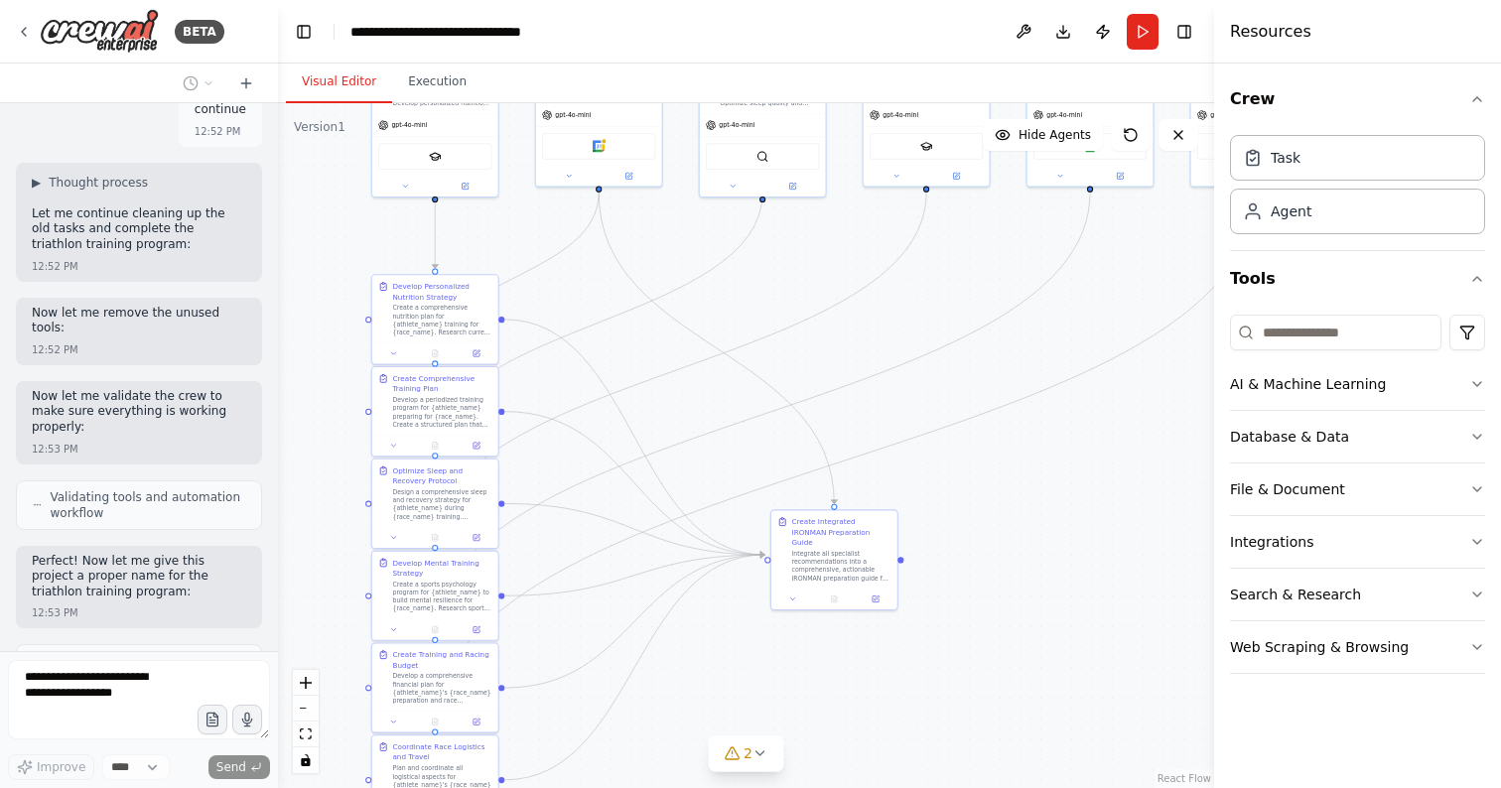
drag, startPoint x: 1071, startPoint y: 422, endPoint x: 1012, endPoint y: 540, distance: 131.8
click at [1012, 539] on div ".deletable-edge-delete-btn { width: 20px; height: 20px; border: 0px solid #ffff…" at bounding box center [746, 445] width 936 height 685
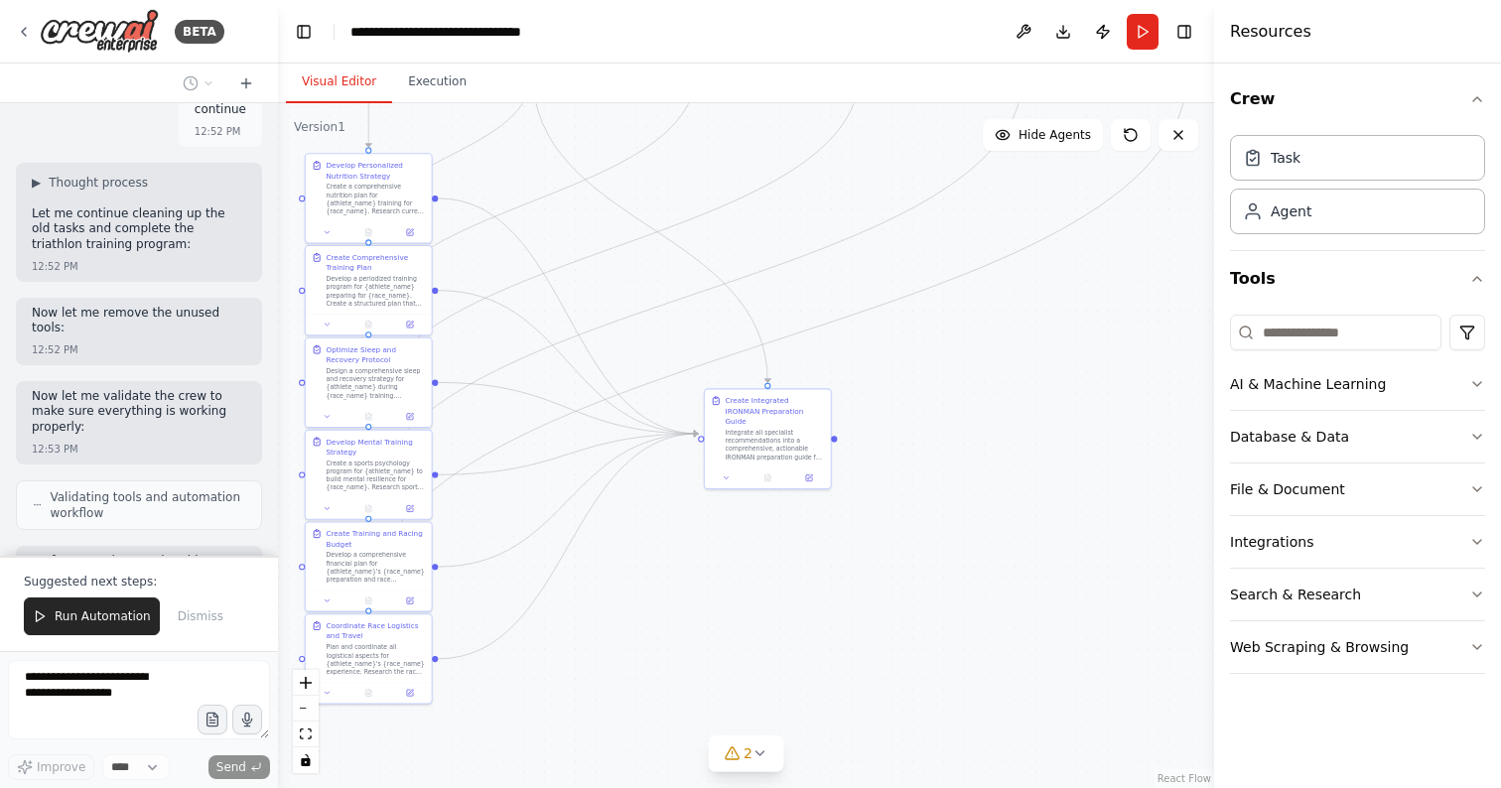
drag, startPoint x: 1024, startPoint y: 557, endPoint x: 958, endPoint y: 435, distance: 139.0
click at [958, 435] on div ".deletable-edge-delete-btn { width: 20px; height: 20px; border: 0px solid #ffff…" at bounding box center [746, 445] width 936 height 685
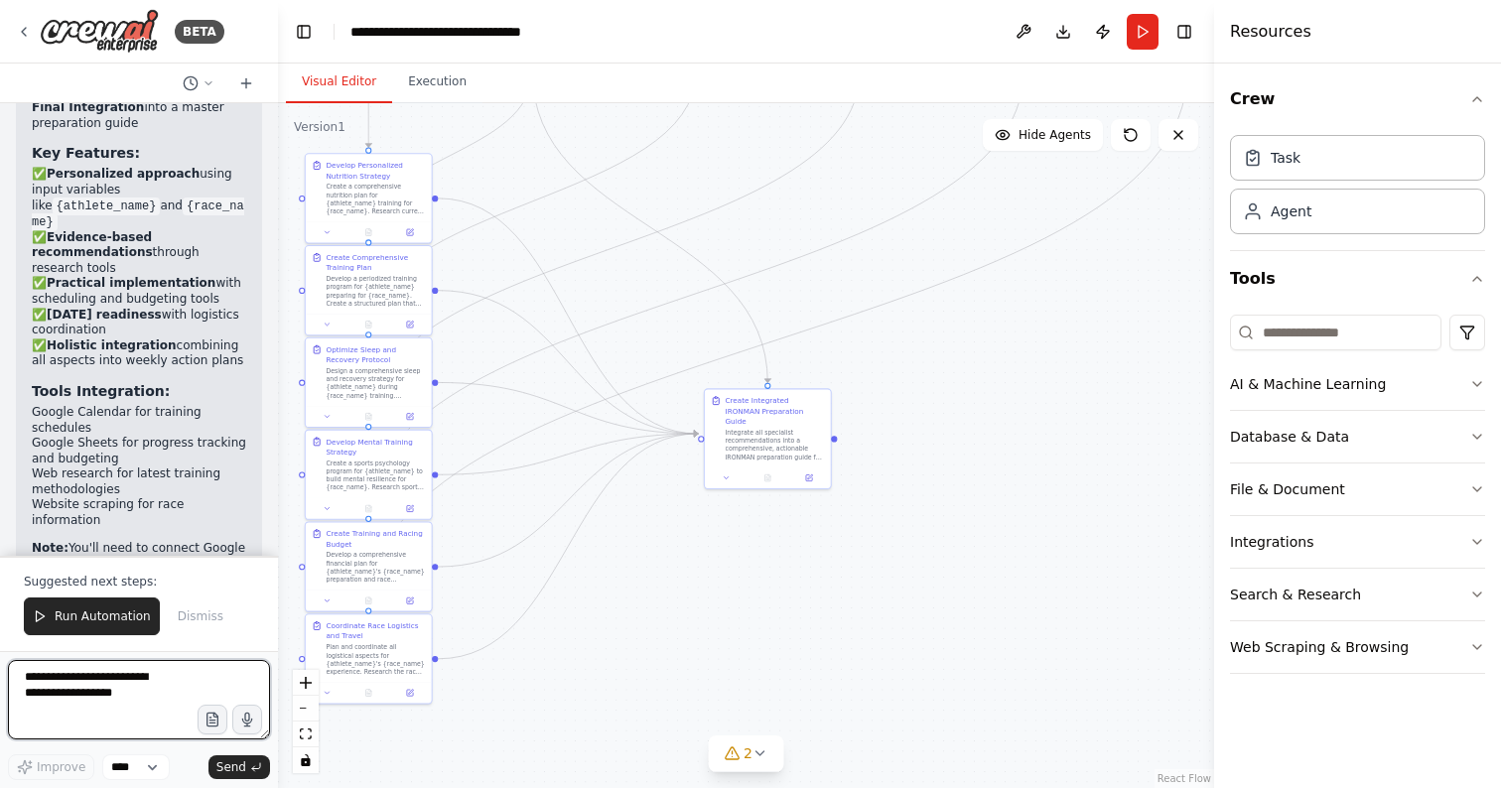
scroll to position [4867, 0]
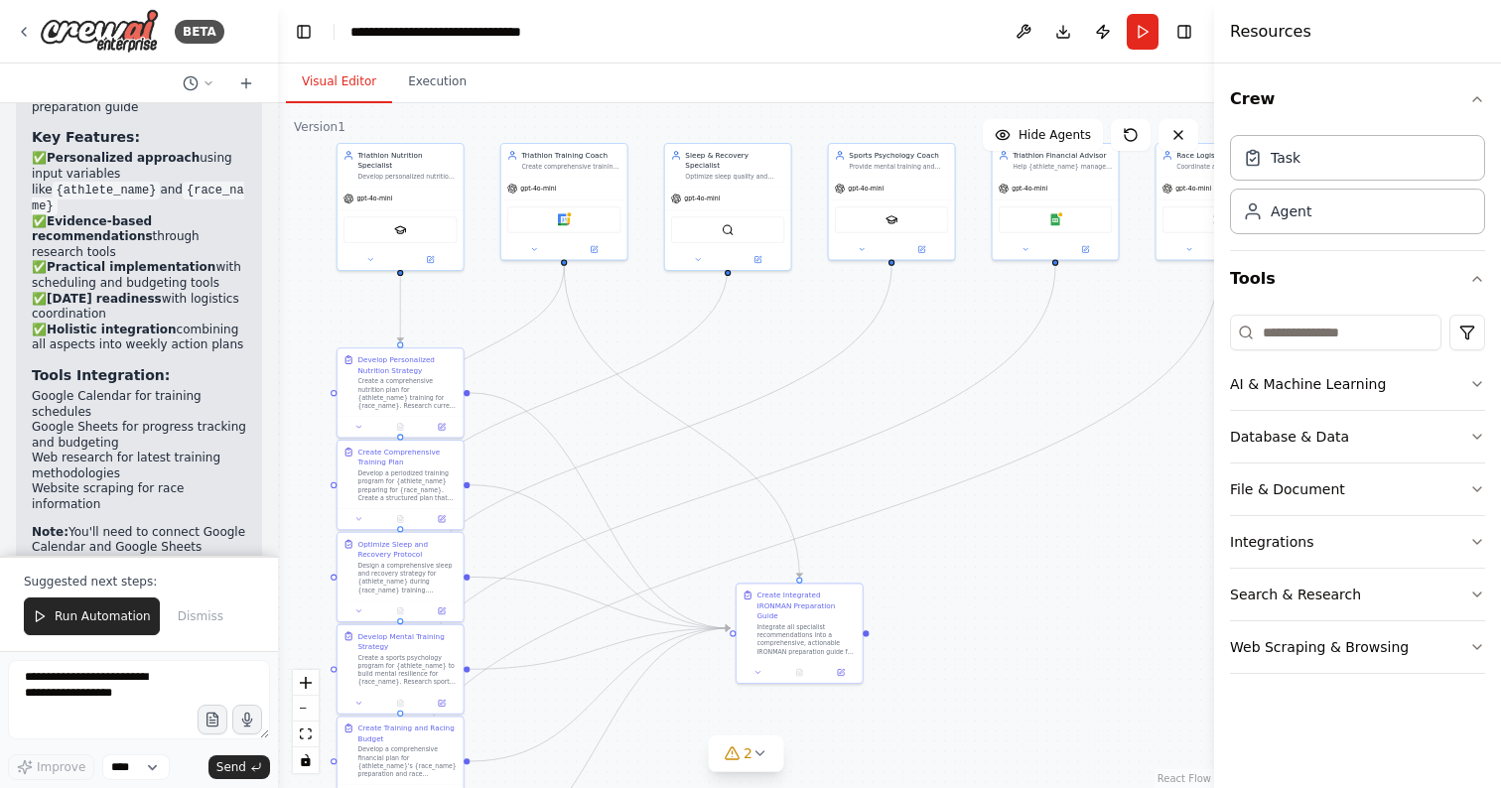
drag, startPoint x: 973, startPoint y: 245, endPoint x: 1016, endPoint y: 443, distance: 202.3
click at [1016, 443] on div ".deletable-edge-delete-btn { width: 20px; height: 20px; border: 0px solid #ffff…" at bounding box center [746, 445] width 936 height 685
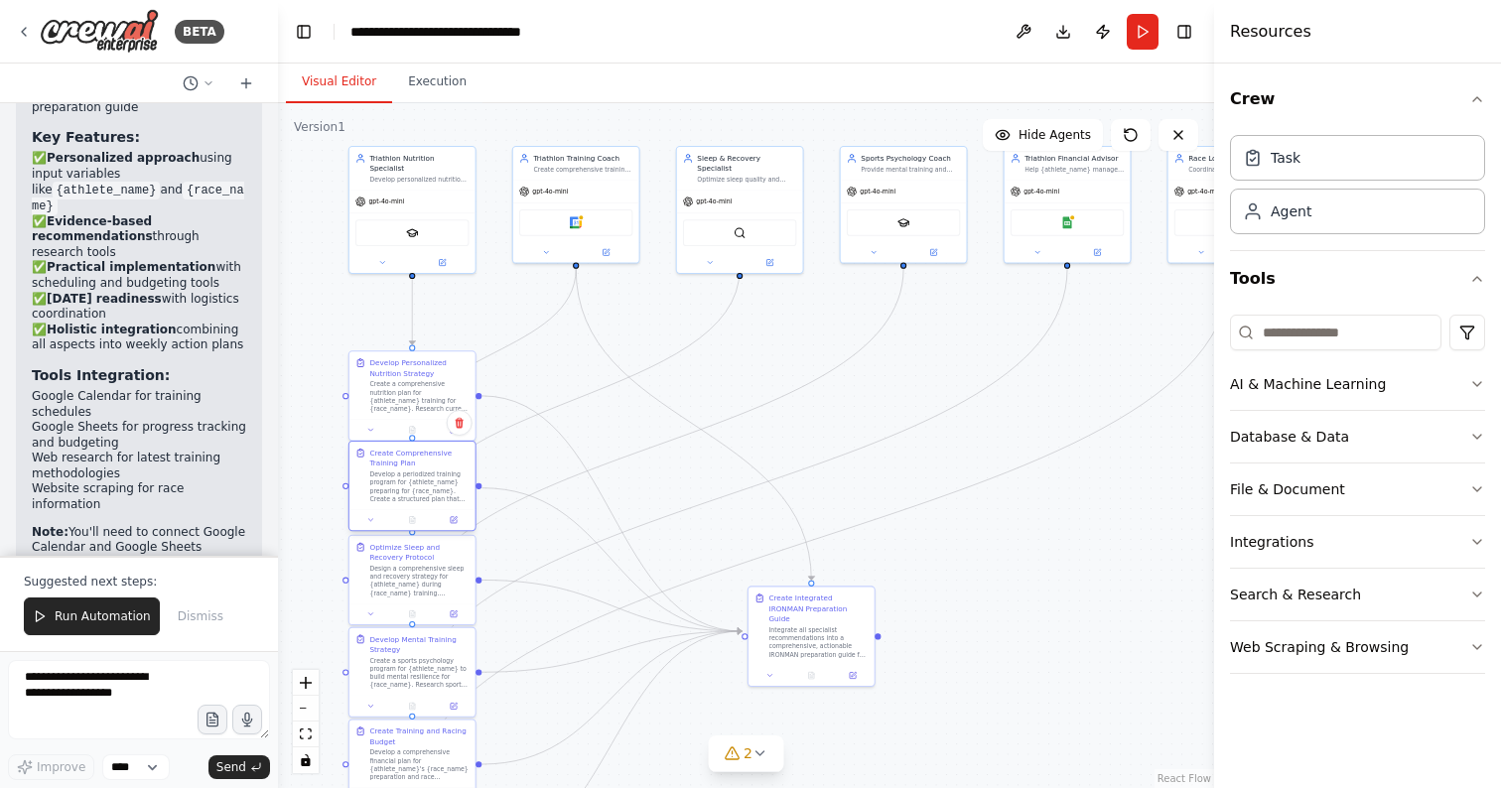
click at [425, 493] on div "Develop a periodized training program for {athlete_name} preparing for {race_na…" at bounding box center [418, 486] width 99 height 33
